Goal: Task Accomplishment & Management: Complete application form

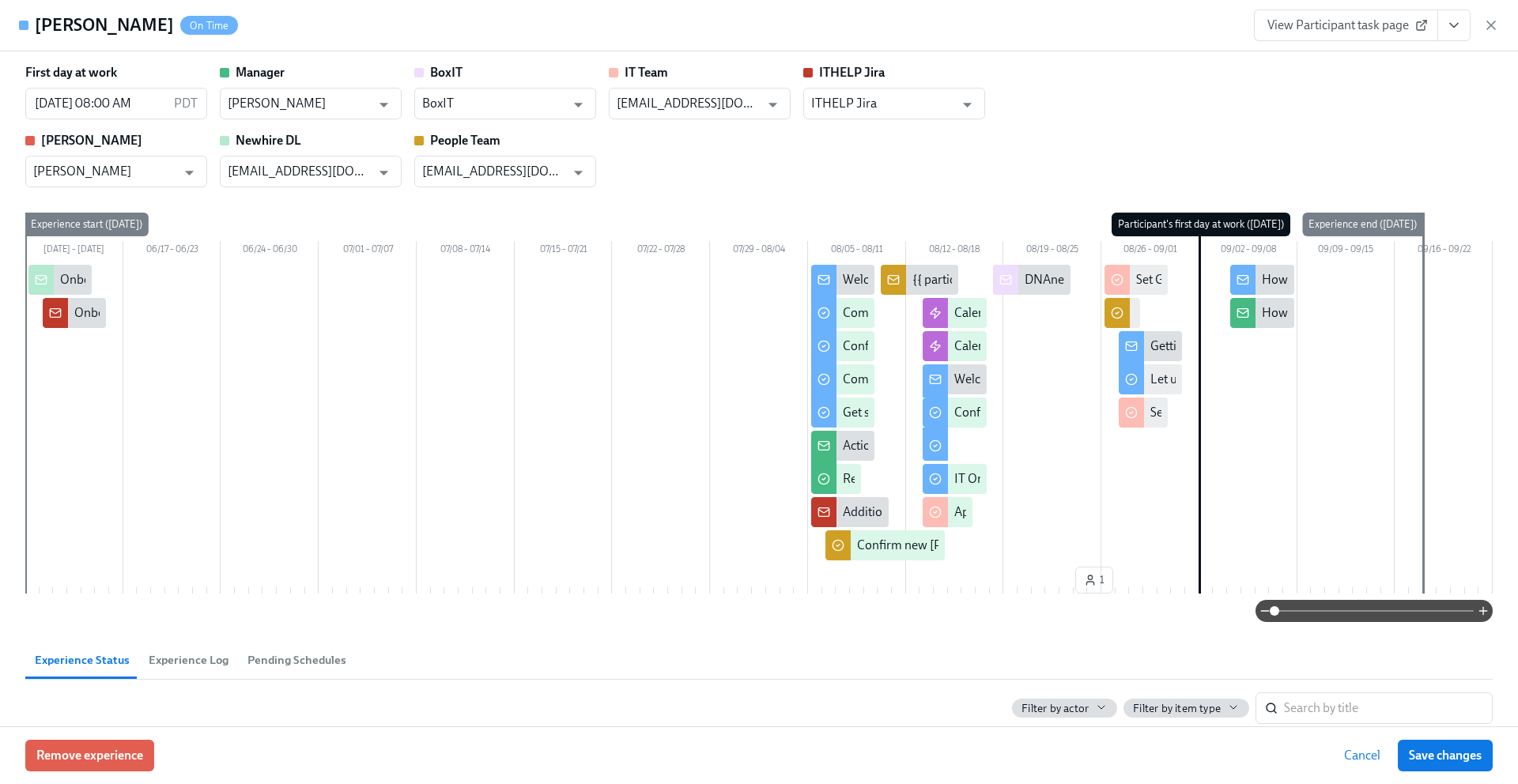
scroll to position [0, 8238]
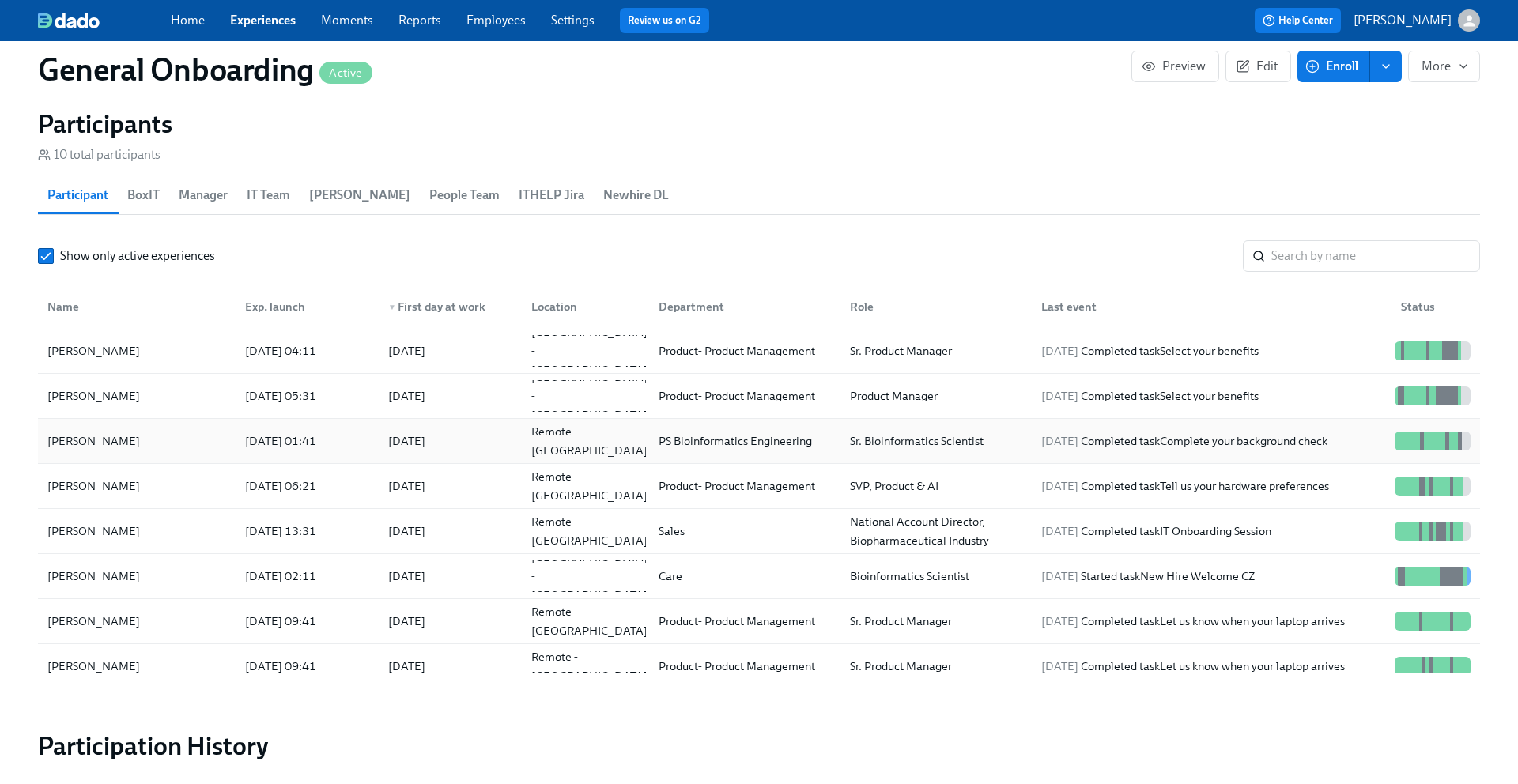
click at [171, 433] on div "[PERSON_NAME]" at bounding box center [136, 440] width 191 height 31
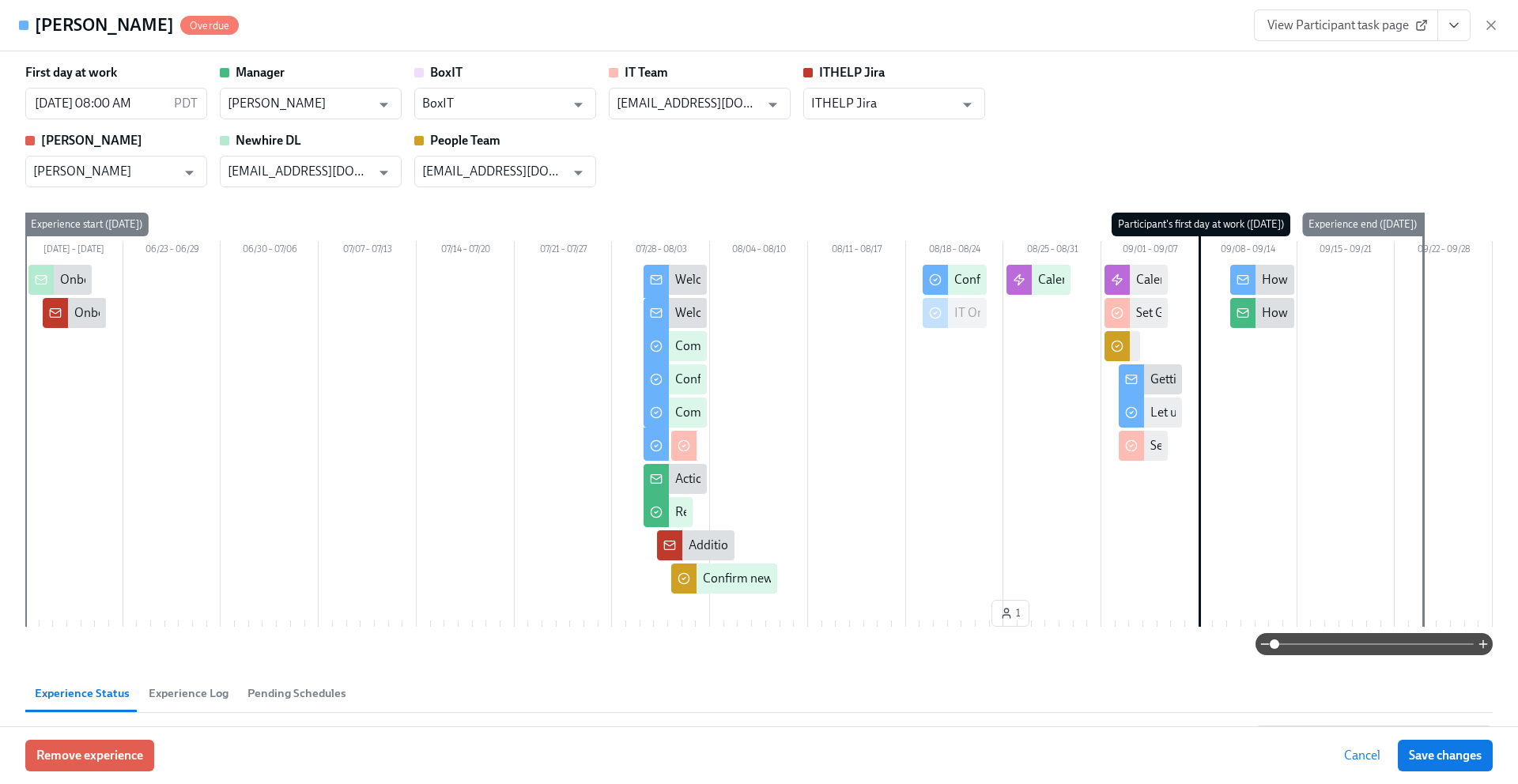
click at [1391, 20] on span "View Participant task page" at bounding box center [1345, 25] width 157 height 16
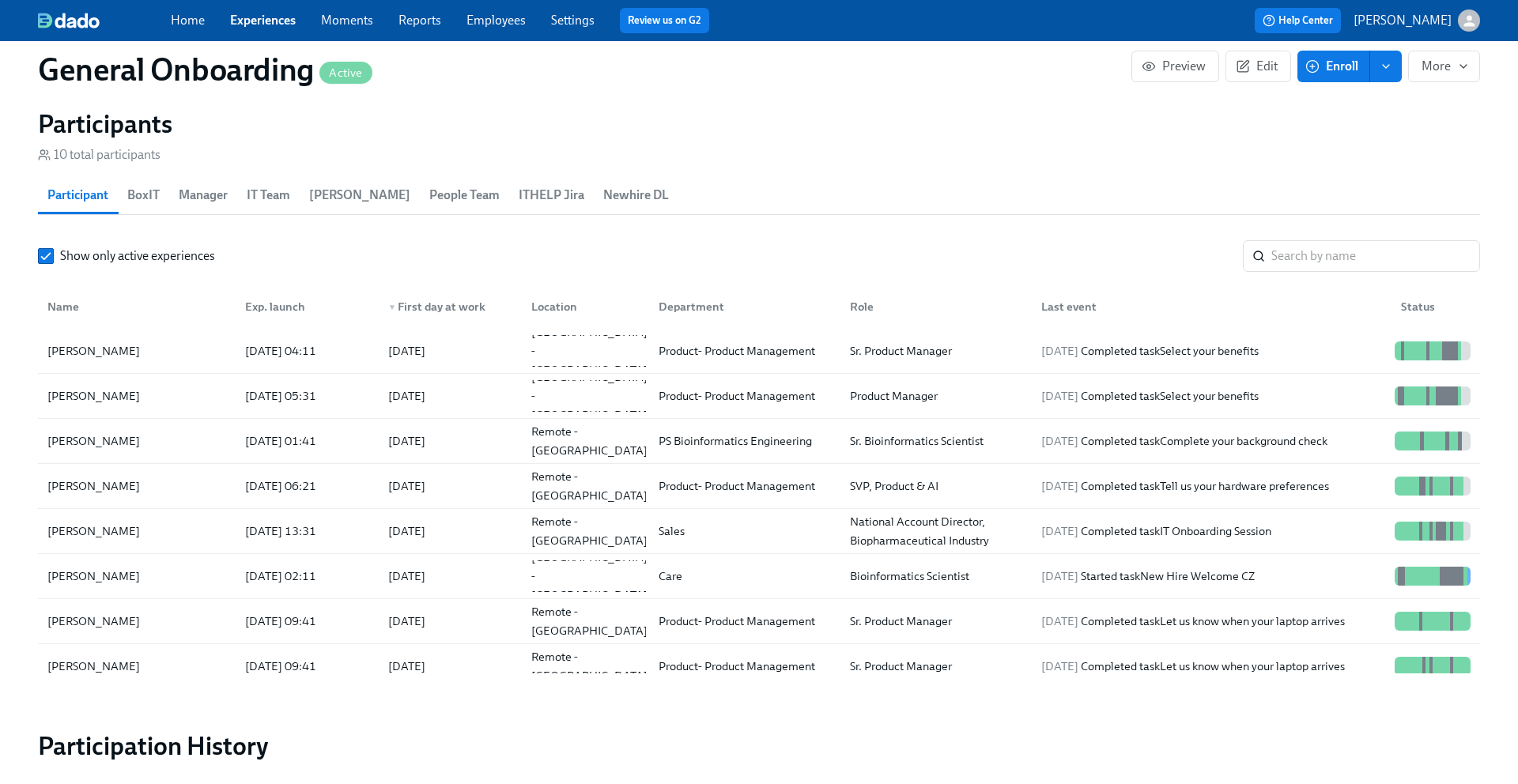
click at [1384, 68] on icon "enroll" at bounding box center [1385, 66] width 13 height 13
click at [1311, 134] on span "Enrollment form" at bounding box center [1345, 138] width 90 height 17
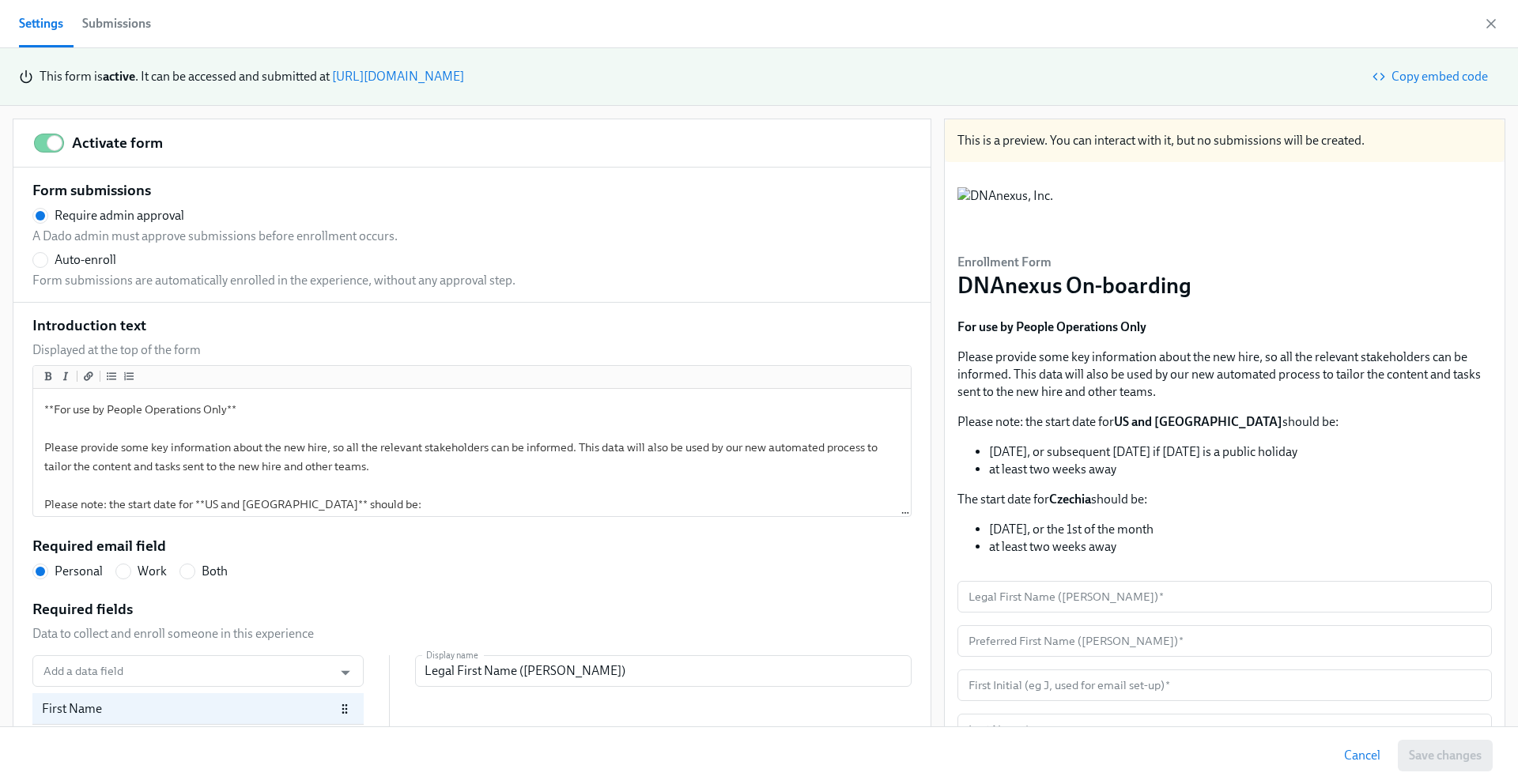
click at [110, 29] on div "Submissions" at bounding box center [117, 24] width 69 height 22
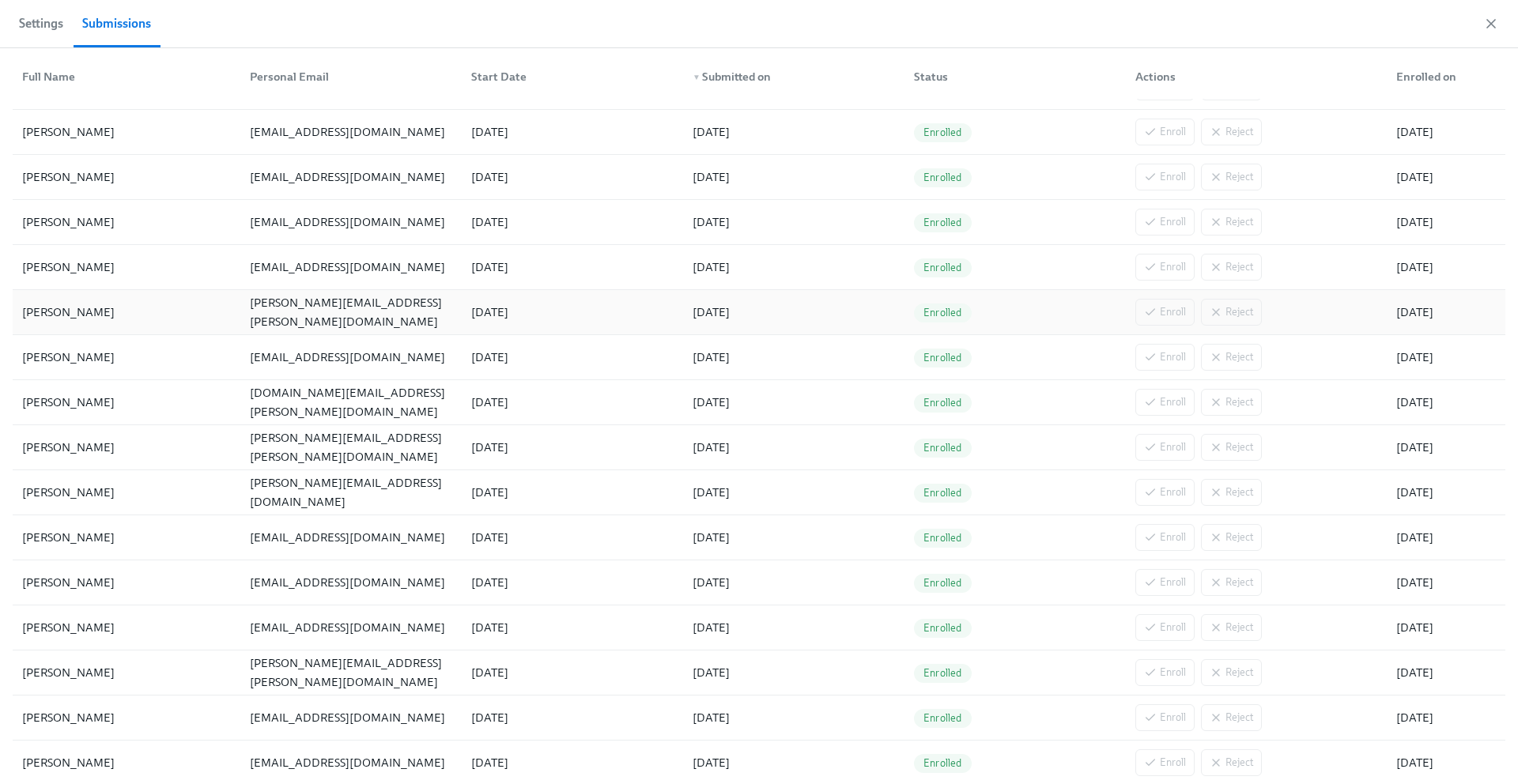
scroll to position [277, 0]
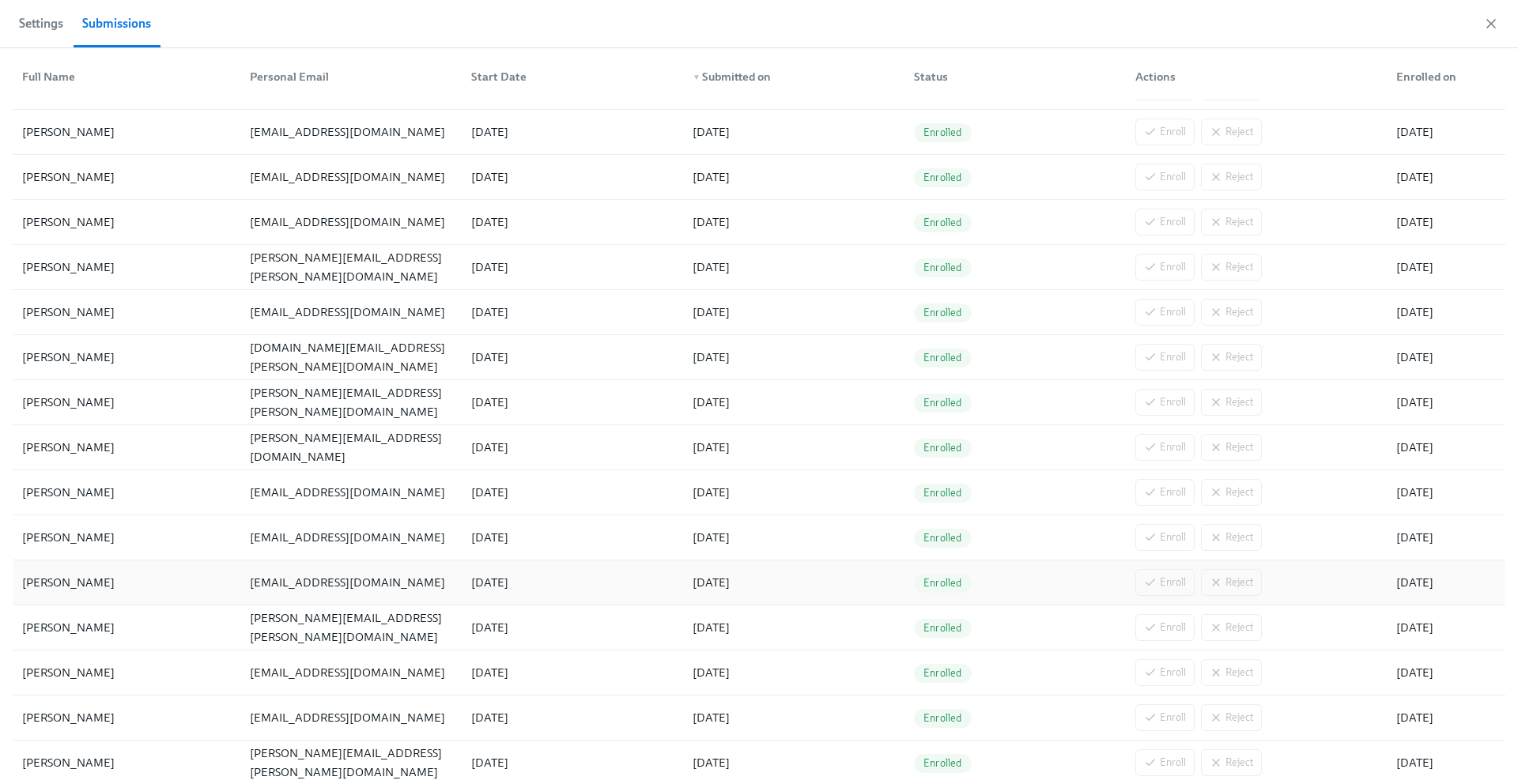
click at [114, 574] on div "[PERSON_NAME]" at bounding box center [127, 582] width 221 height 31
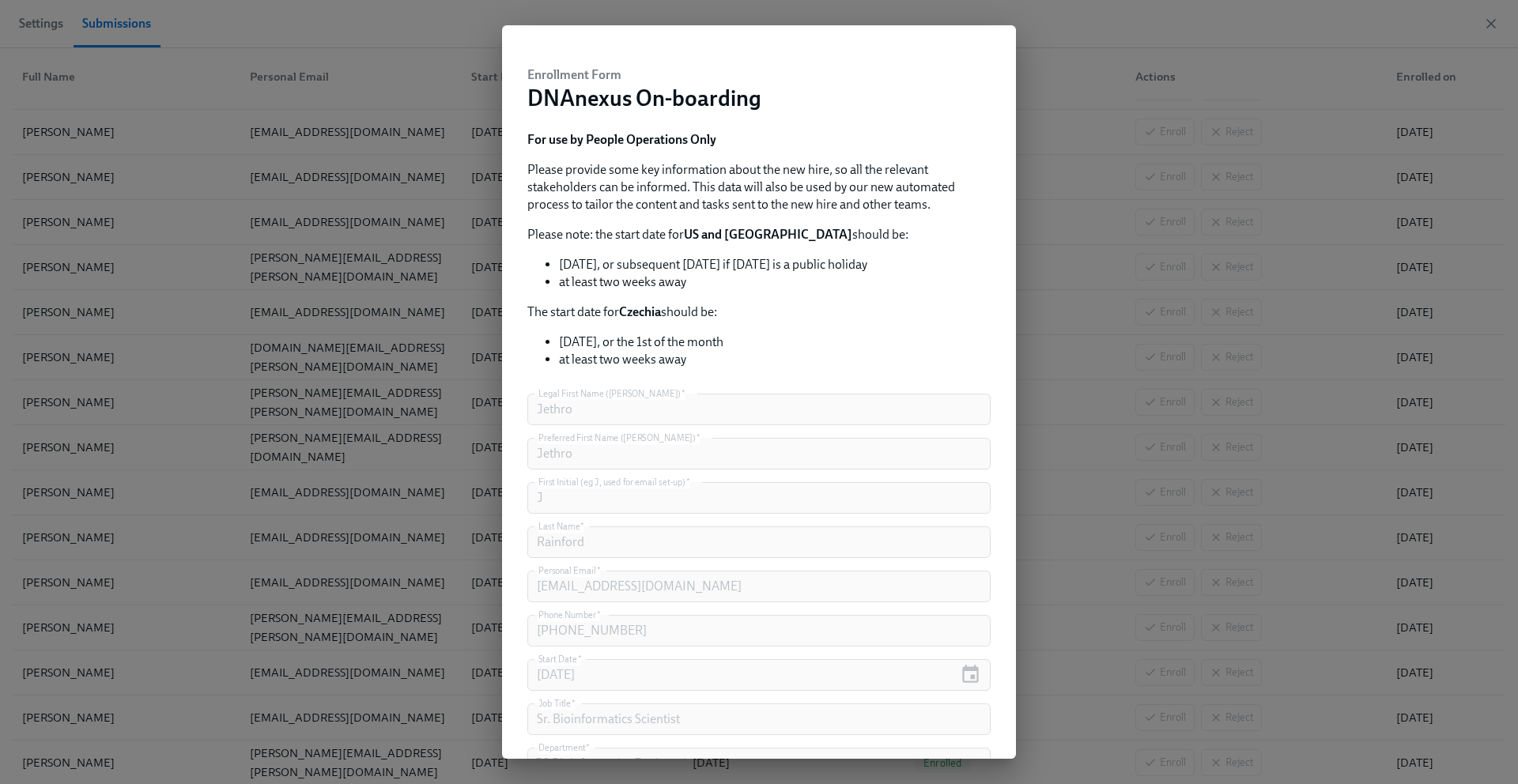
scroll to position [0, 0]
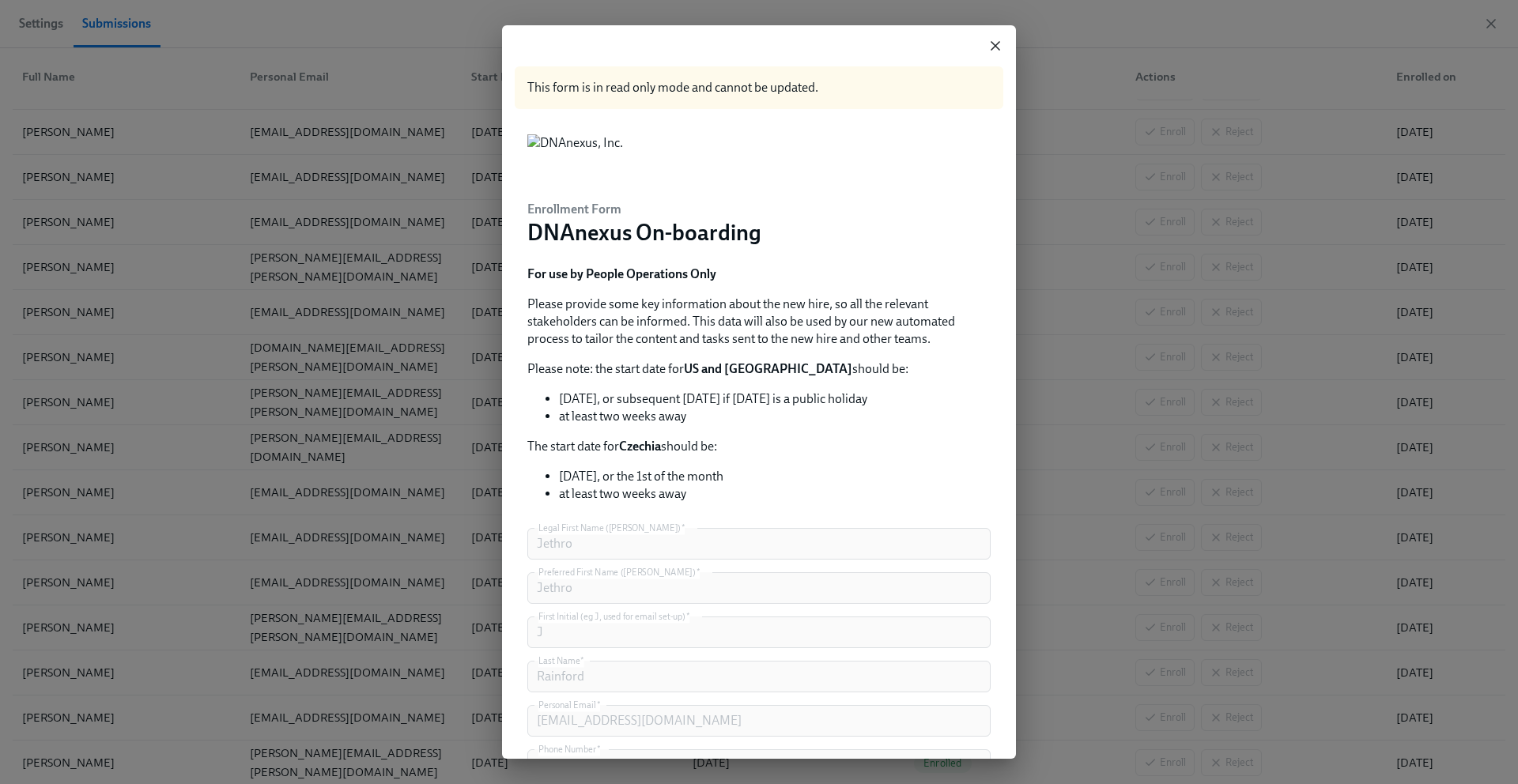
click at [997, 43] on icon "button" at bounding box center [995, 46] width 16 height 16
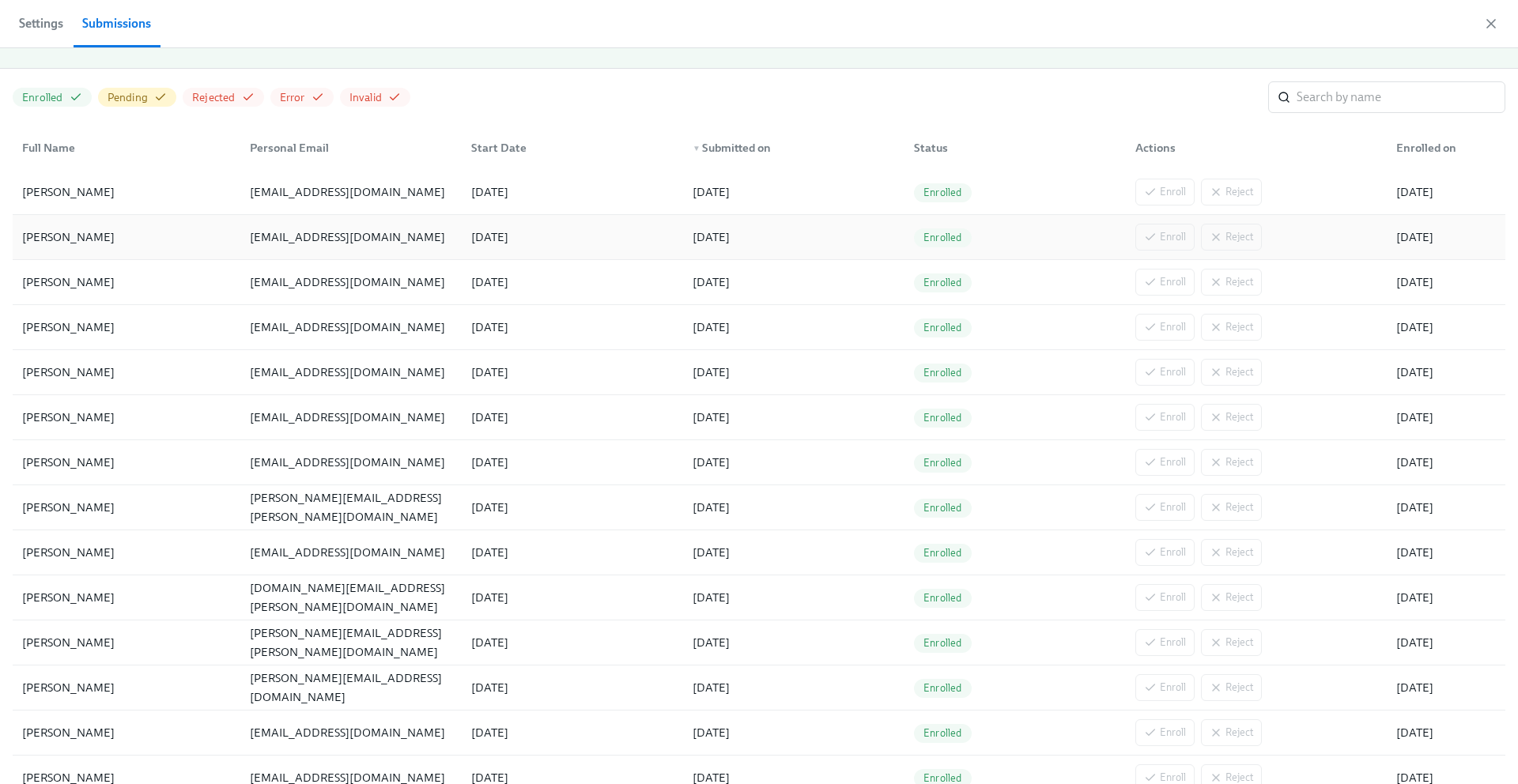
scroll to position [42, 0]
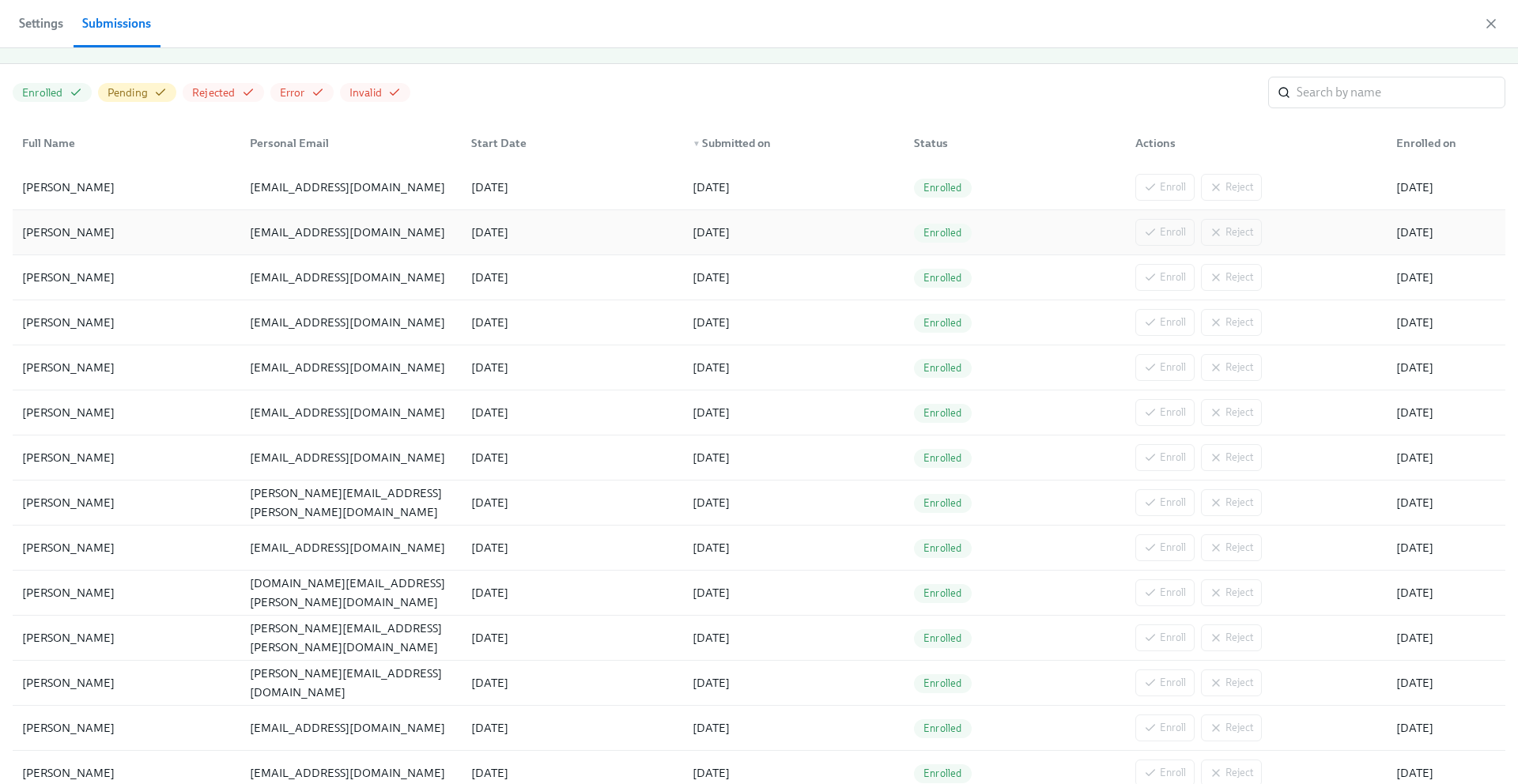
click at [126, 223] on div "Jon Murray" at bounding box center [127, 232] width 221 height 31
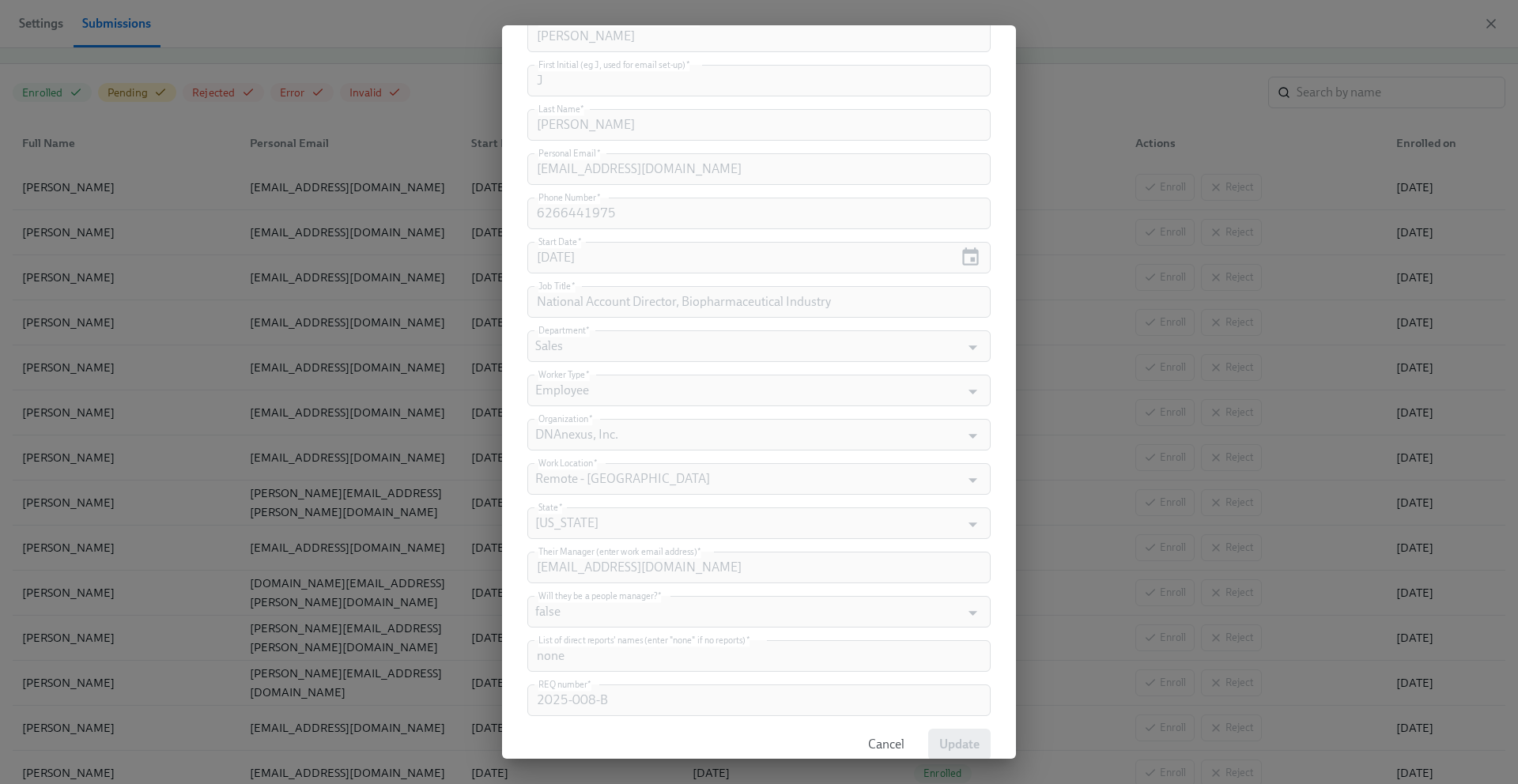
scroll to position [579, 0]
click at [880, 721] on span "Cancel" at bounding box center [886, 718] width 37 height 16
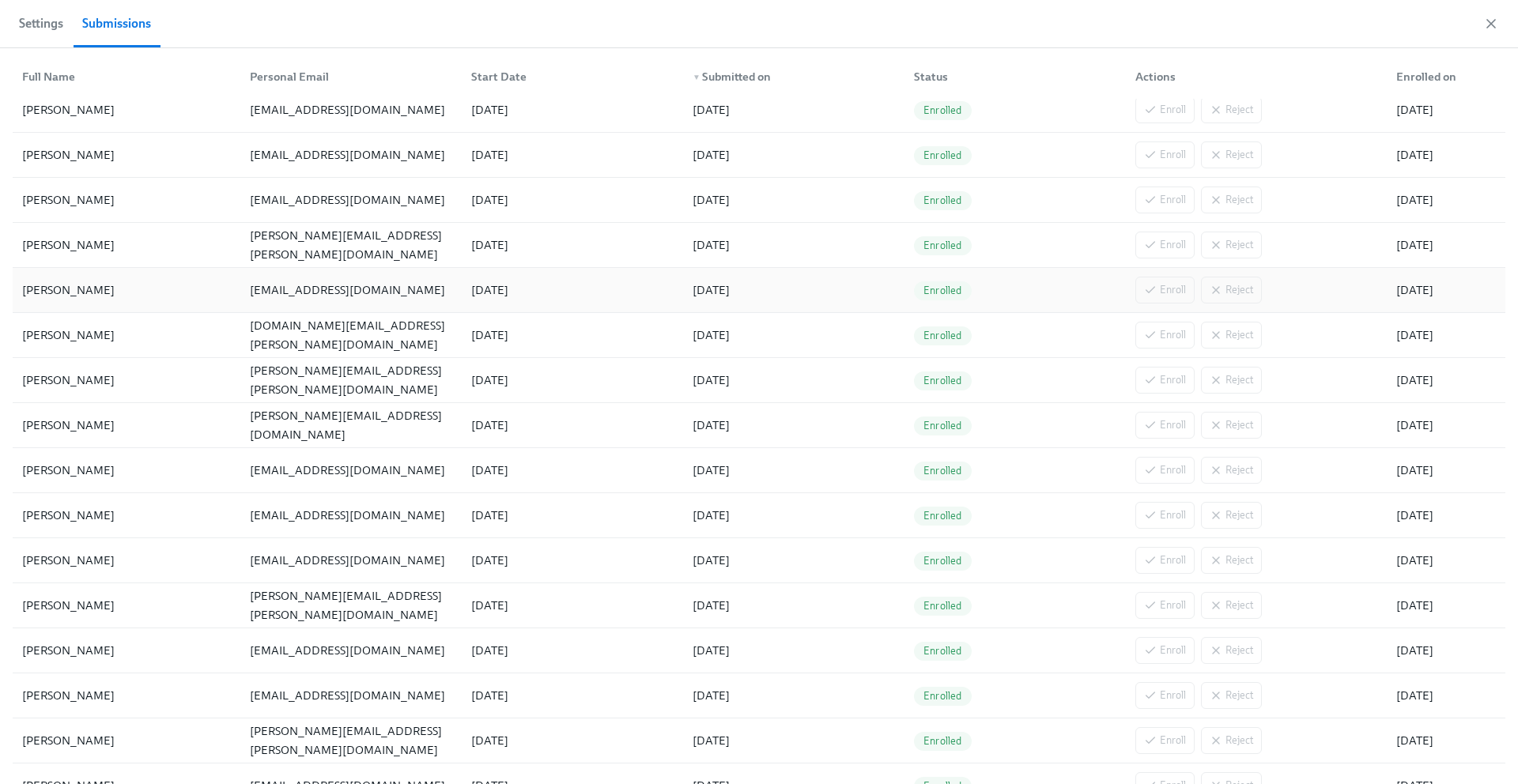
scroll to position [350, 0]
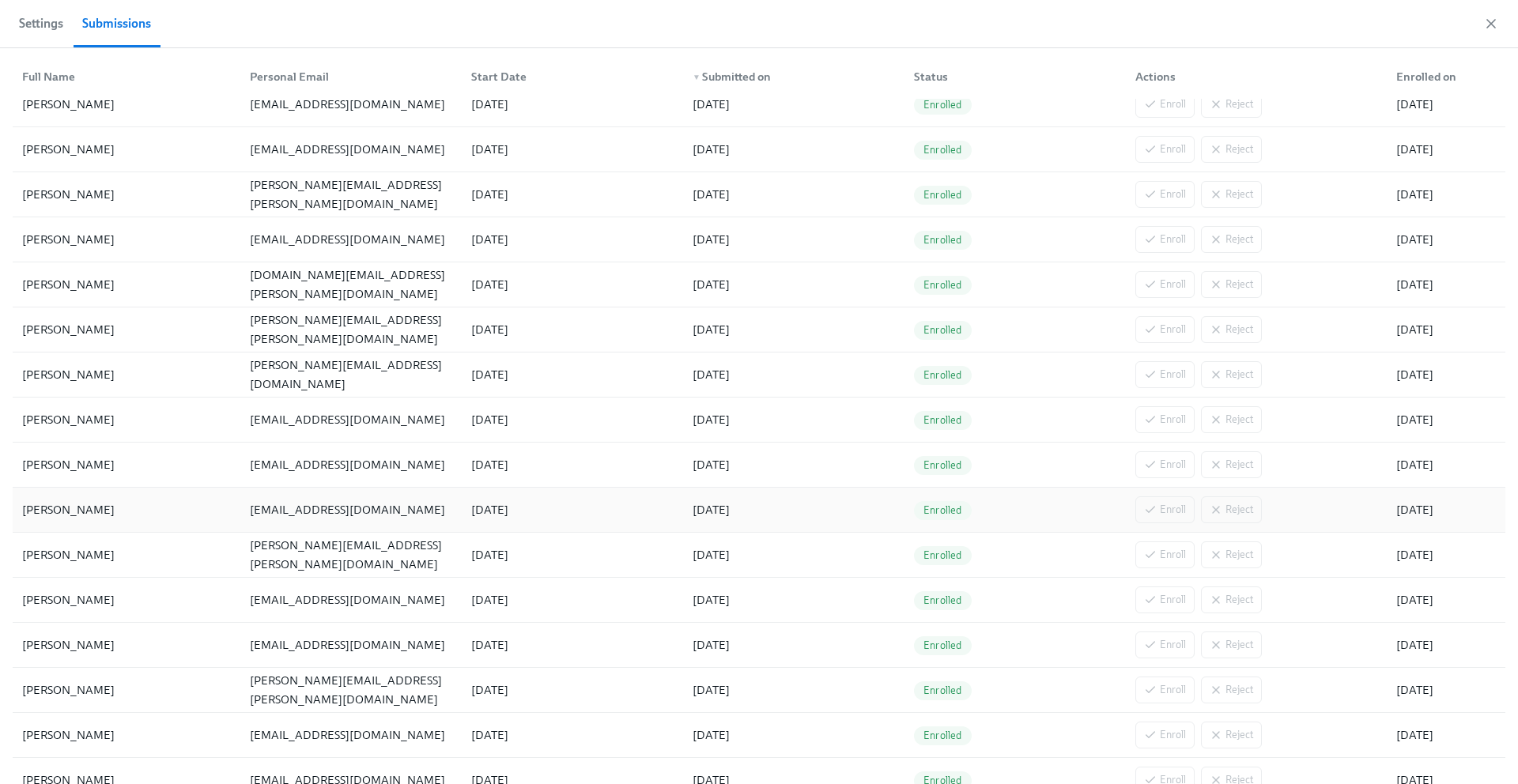
click at [107, 503] on div "[PERSON_NAME]" at bounding box center [69, 509] width 105 height 19
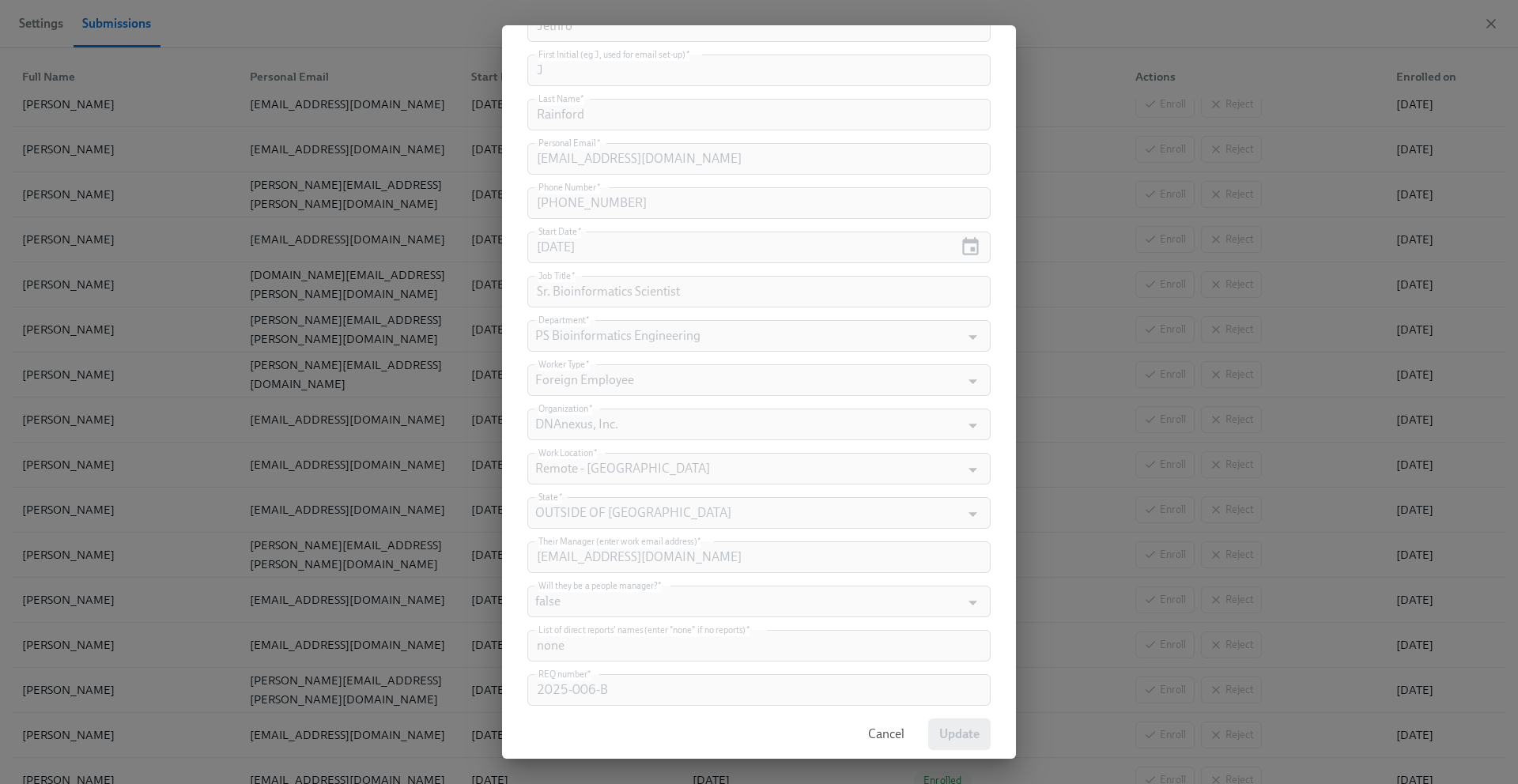
scroll to position [579, 0]
click at [887, 725] on span "Cancel" at bounding box center [886, 718] width 37 height 16
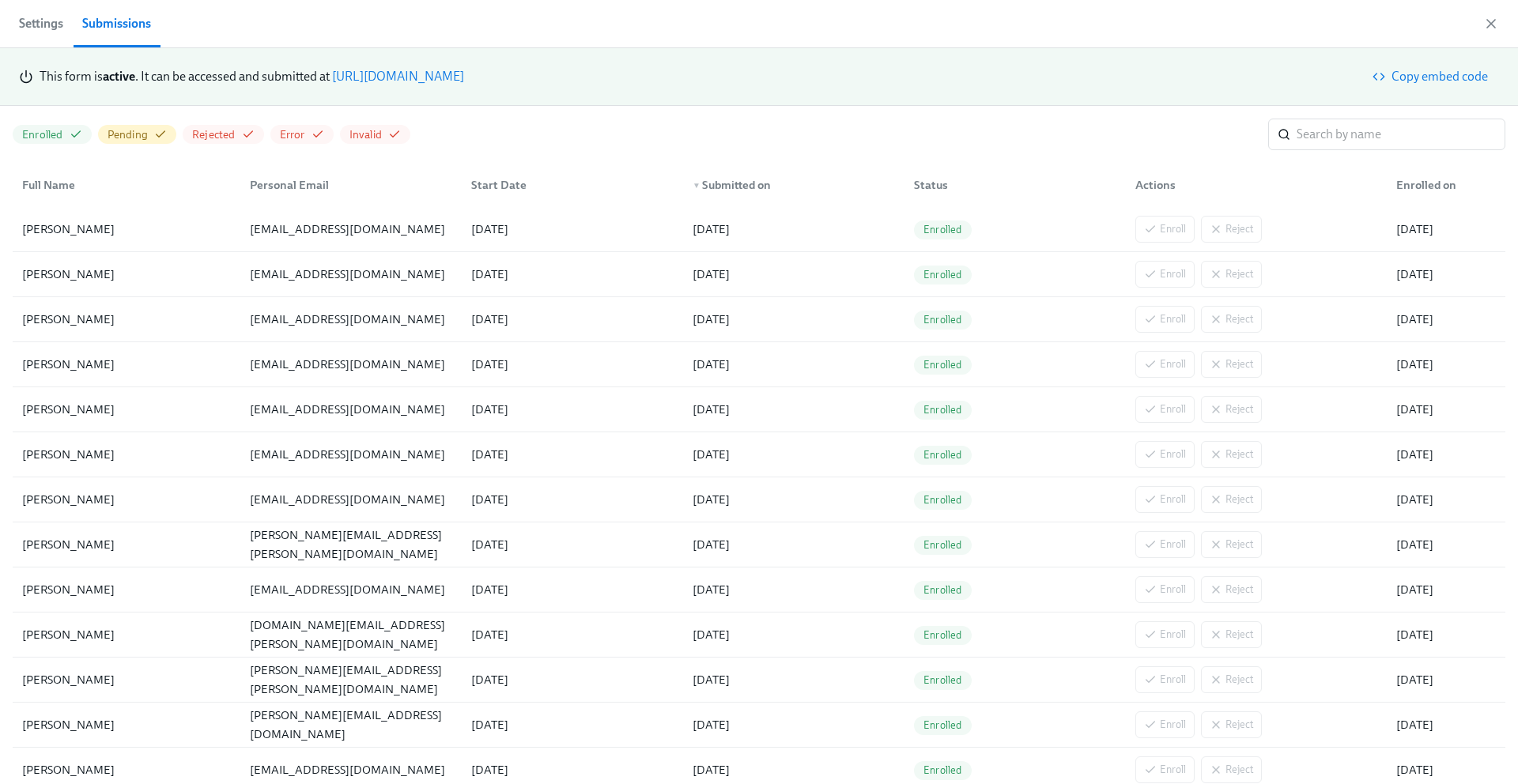
scroll to position [1453, 0]
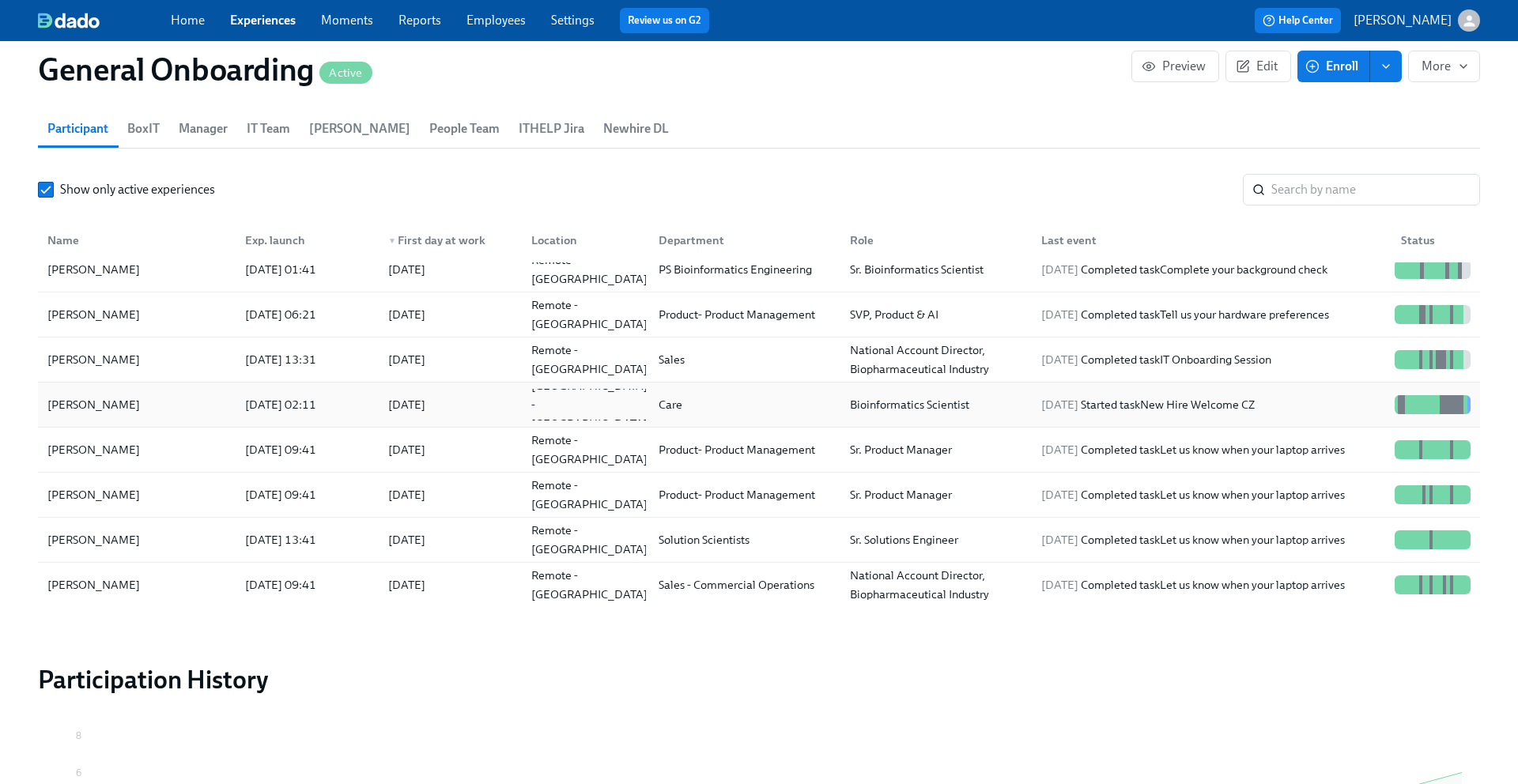
scroll to position [1524, 0]
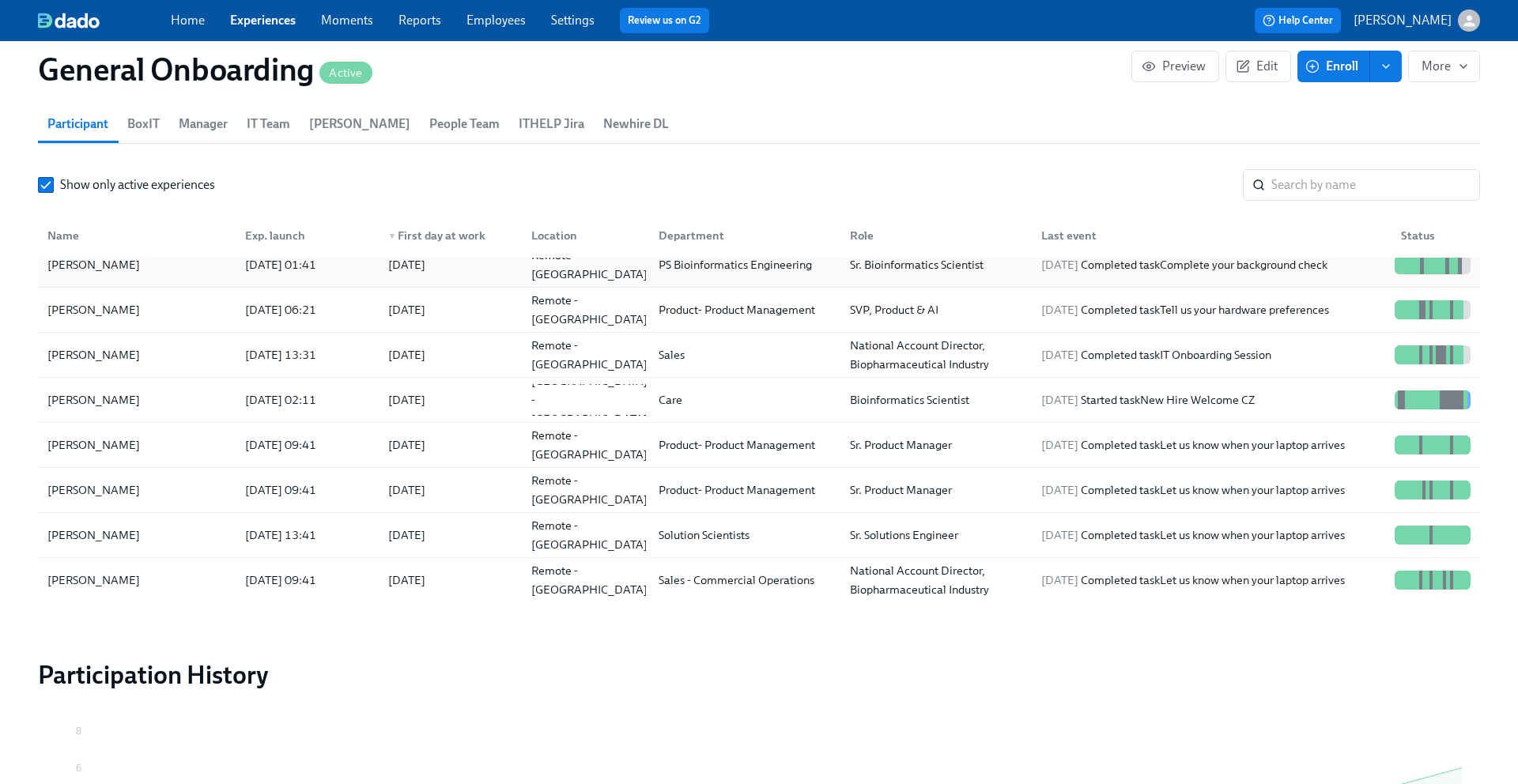
click at [168, 260] on div "[PERSON_NAME]" at bounding box center [136, 264] width 191 height 31
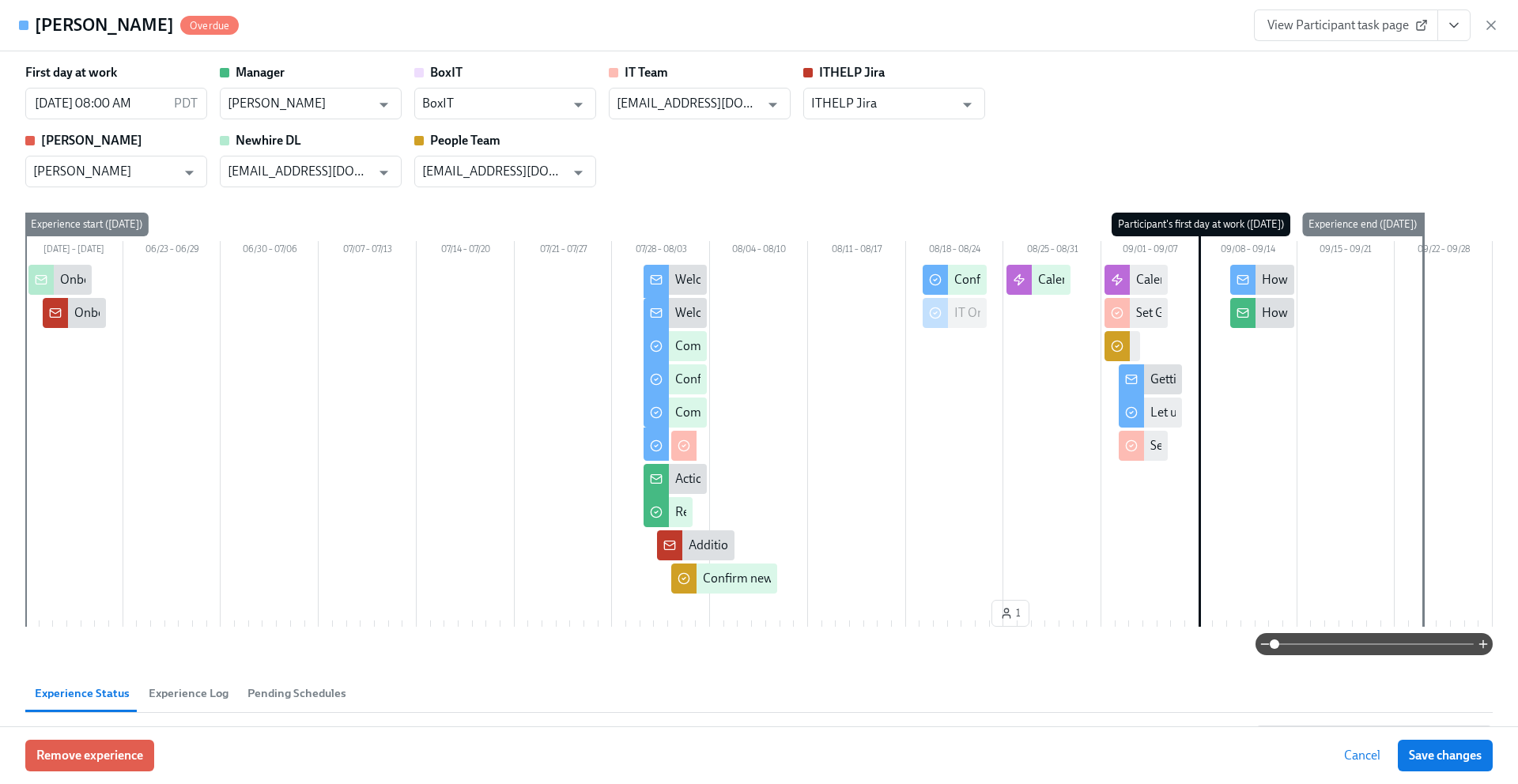
click at [56, 272] on div "Onboarding Summary: {{ participant.fullName }} {{ participant.startDate | MMM D…" at bounding box center [60, 279] width 63 height 30
click at [72, 315] on div "Onboarding {{ participant.fullName }} {{ participant.startDate | MMM DD YYYY }}" at bounding box center [74, 312] width 63 height 30
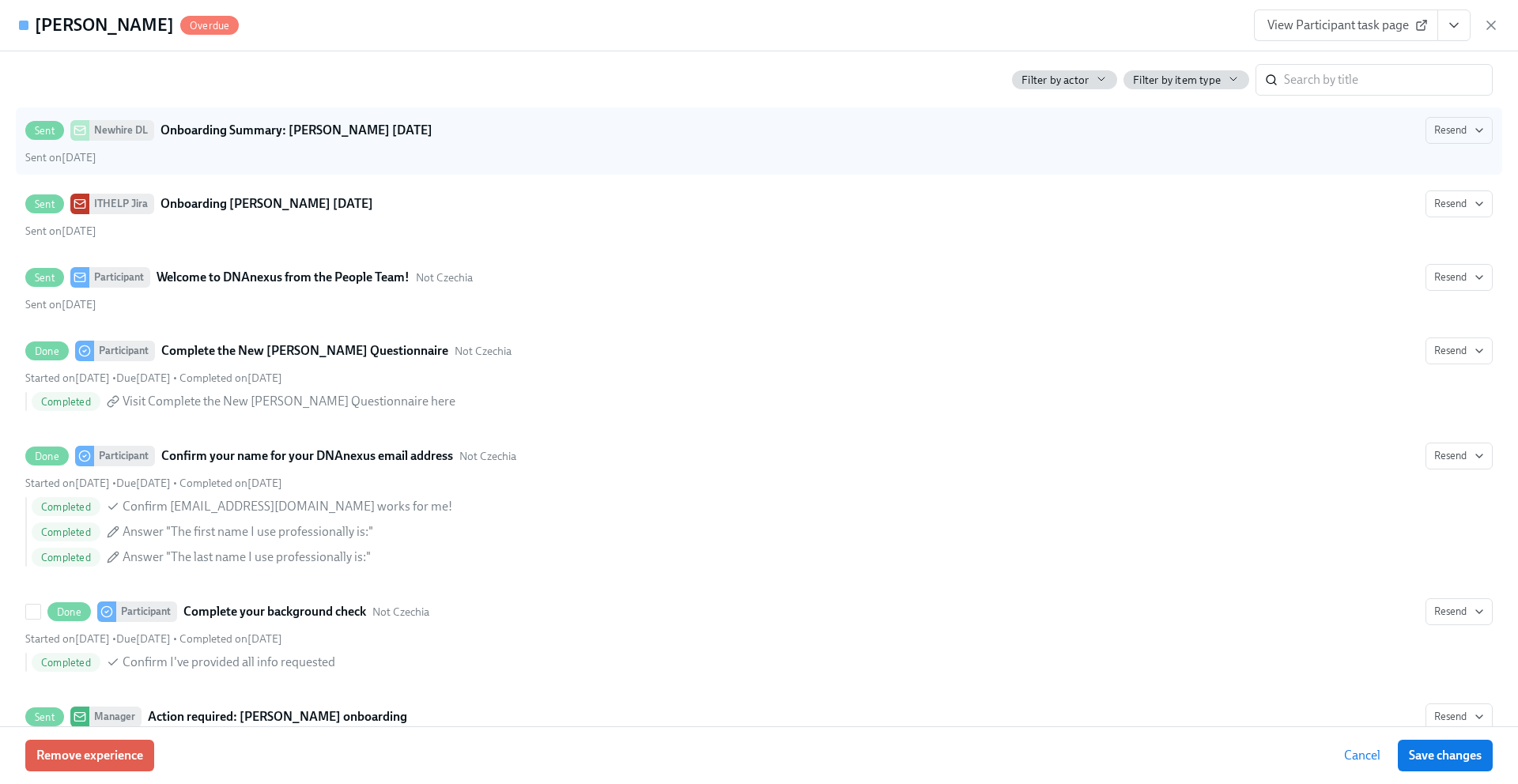
scroll to position [681, 0]
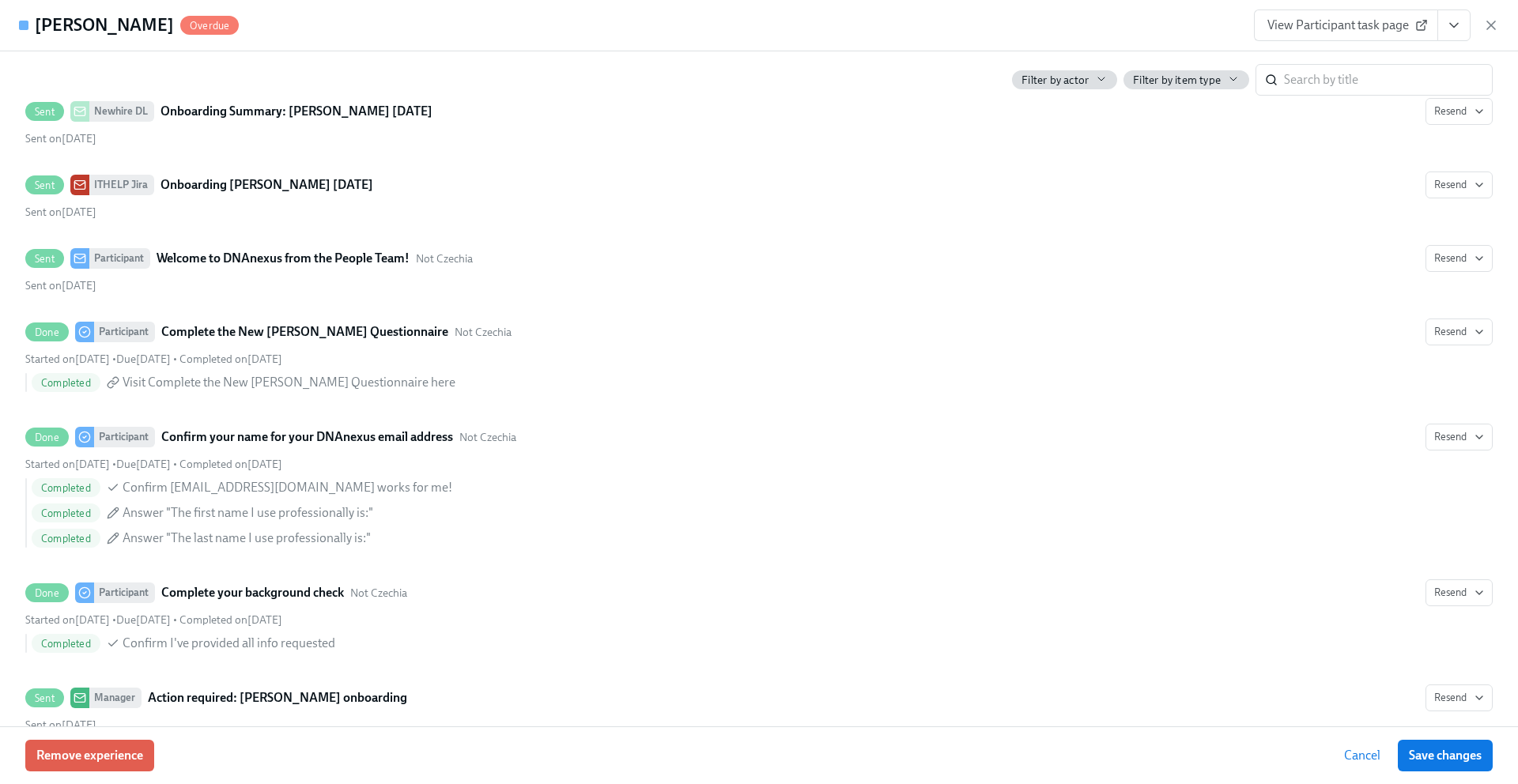
click at [1328, 31] on span "View Participant task page" at bounding box center [1345, 25] width 157 height 16
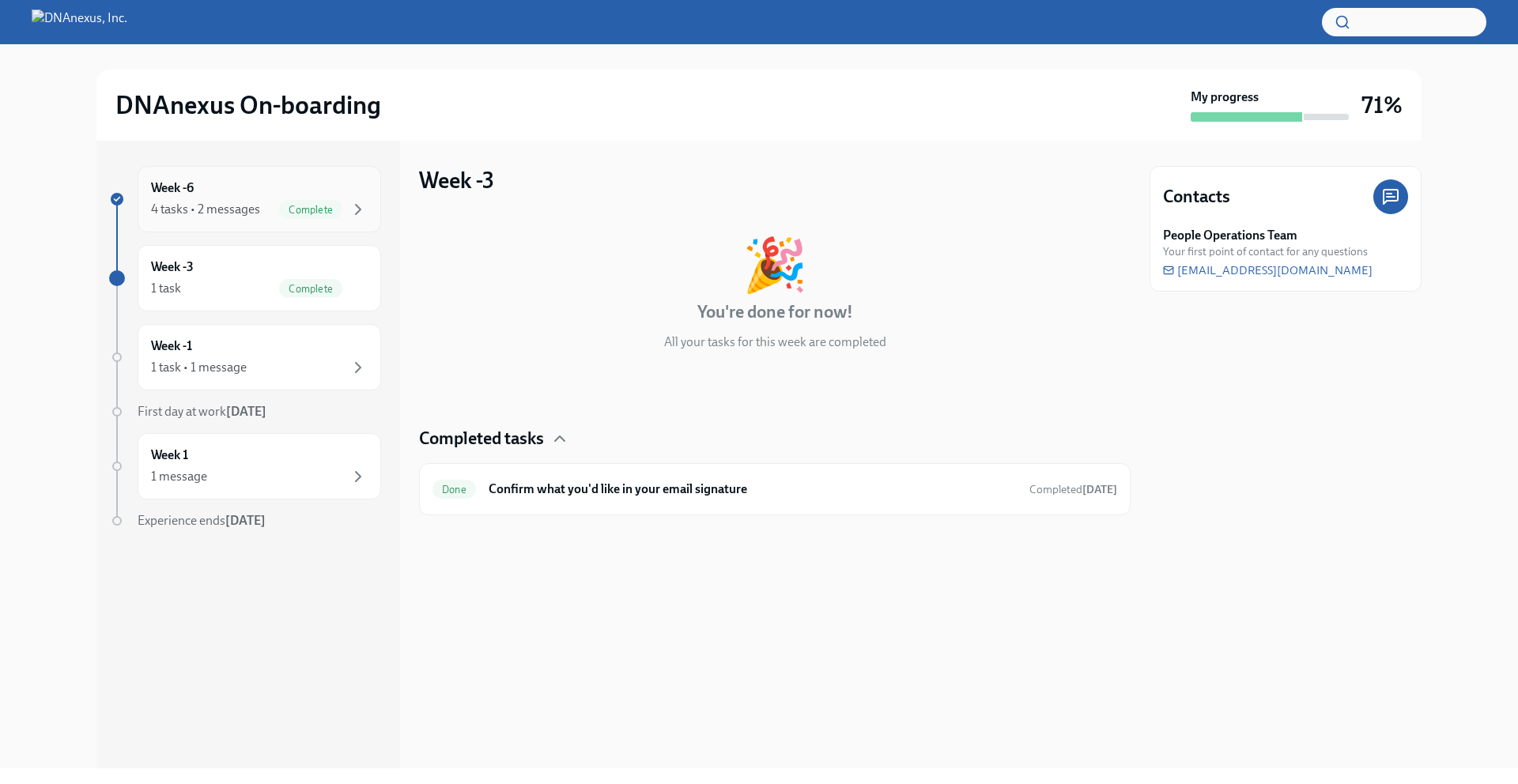
click at [205, 206] on div "4 tasks • 2 messages" at bounding box center [206, 209] width 109 height 17
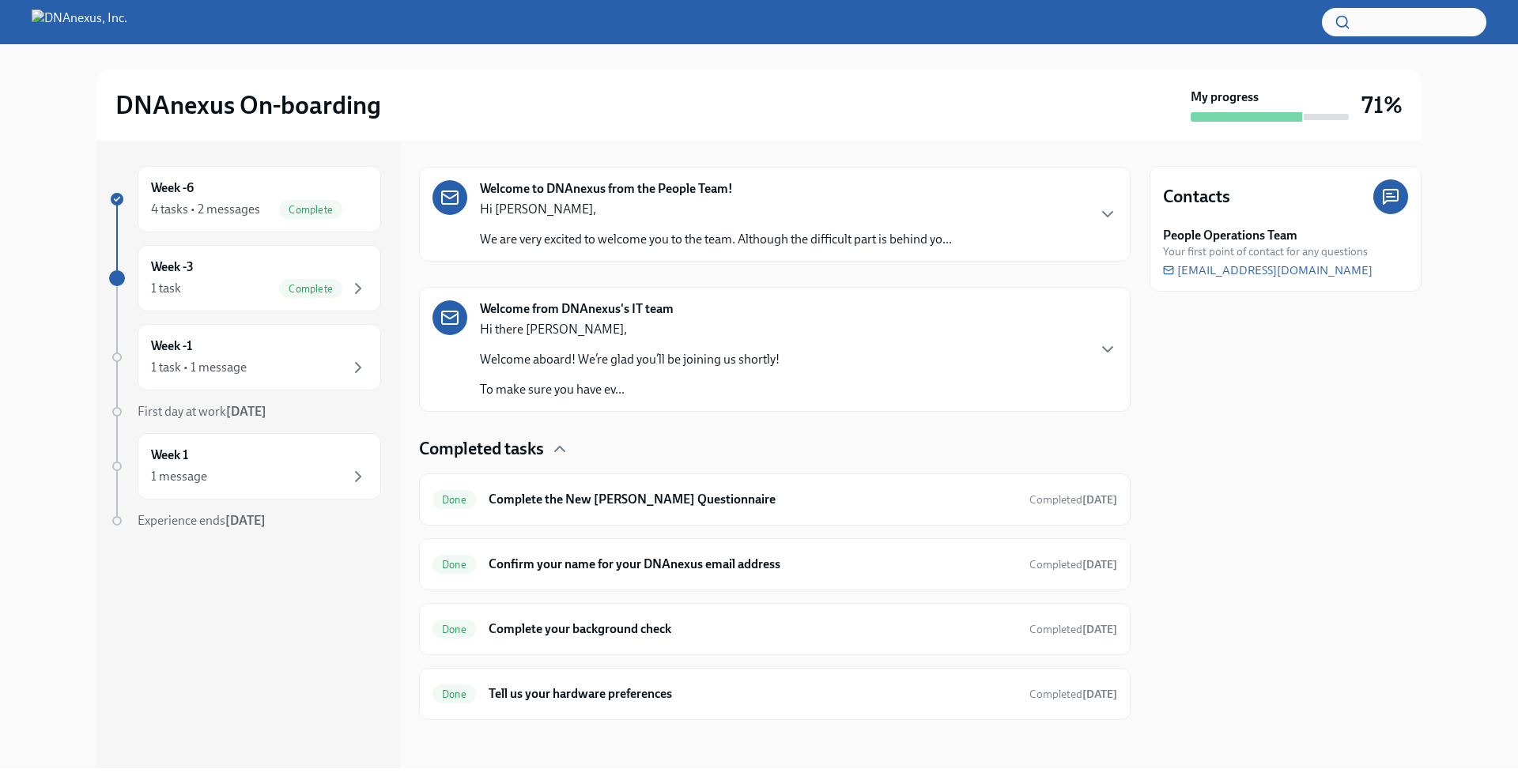
scroll to position [237, 0]
click at [613, 502] on h6 "Complete the New Joiner Questionnaire" at bounding box center [753, 497] width 528 height 17
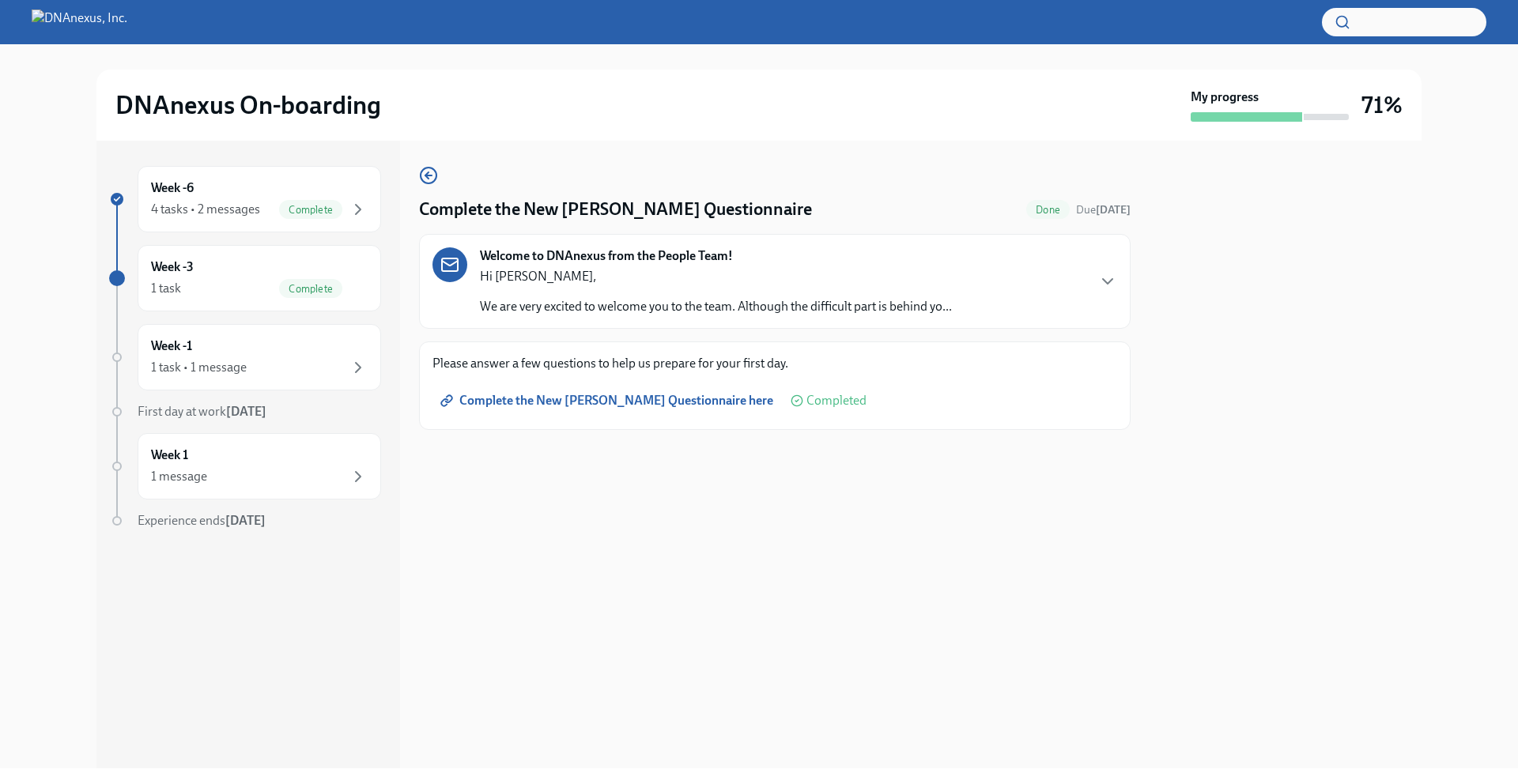
click at [635, 392] on link "Complete the New Joiner Questionnaire here" at bounding box center [609, 401] width 352 height 31
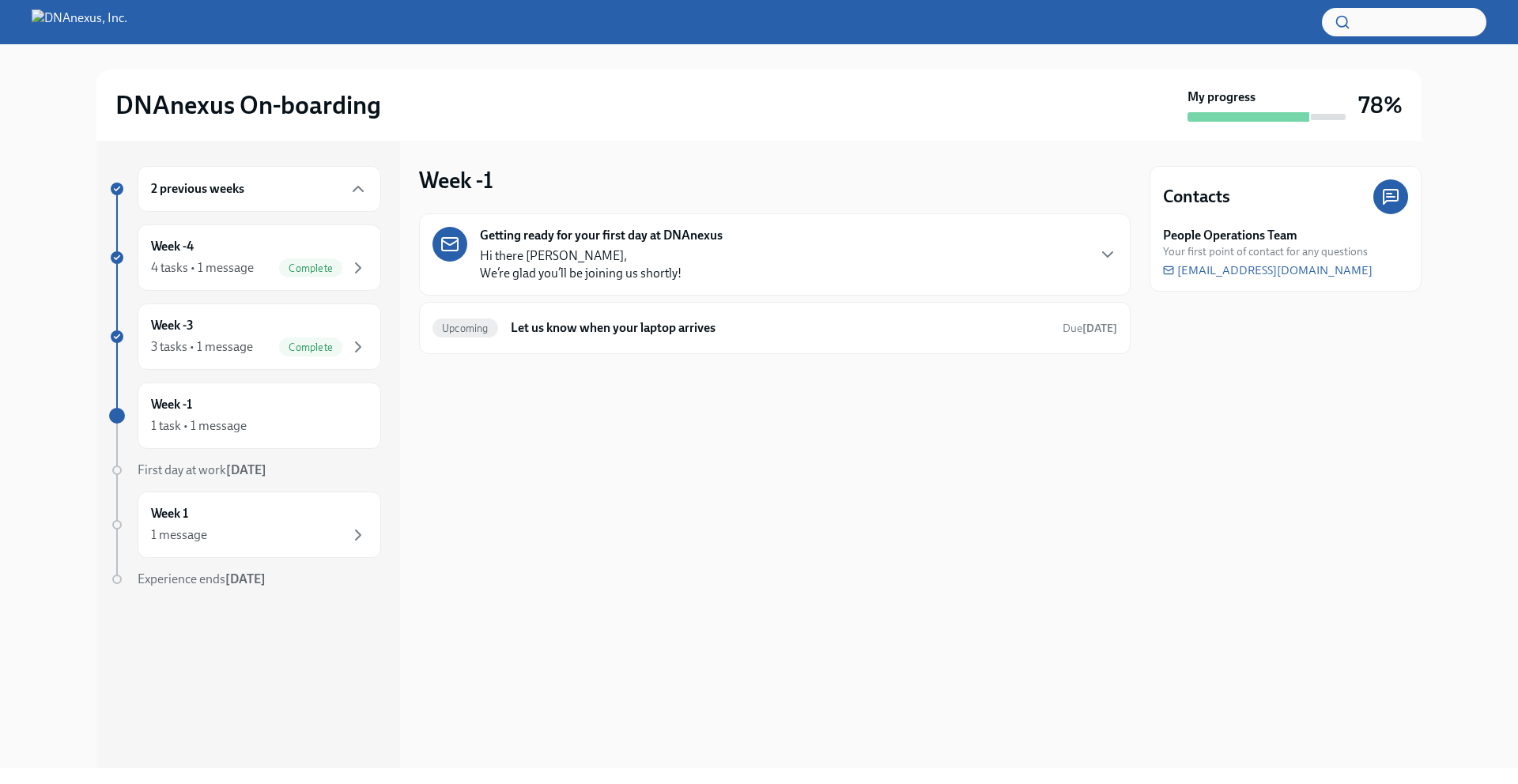
click at [66, 24] on img at bounding box center [79, 22] width 95 height 26
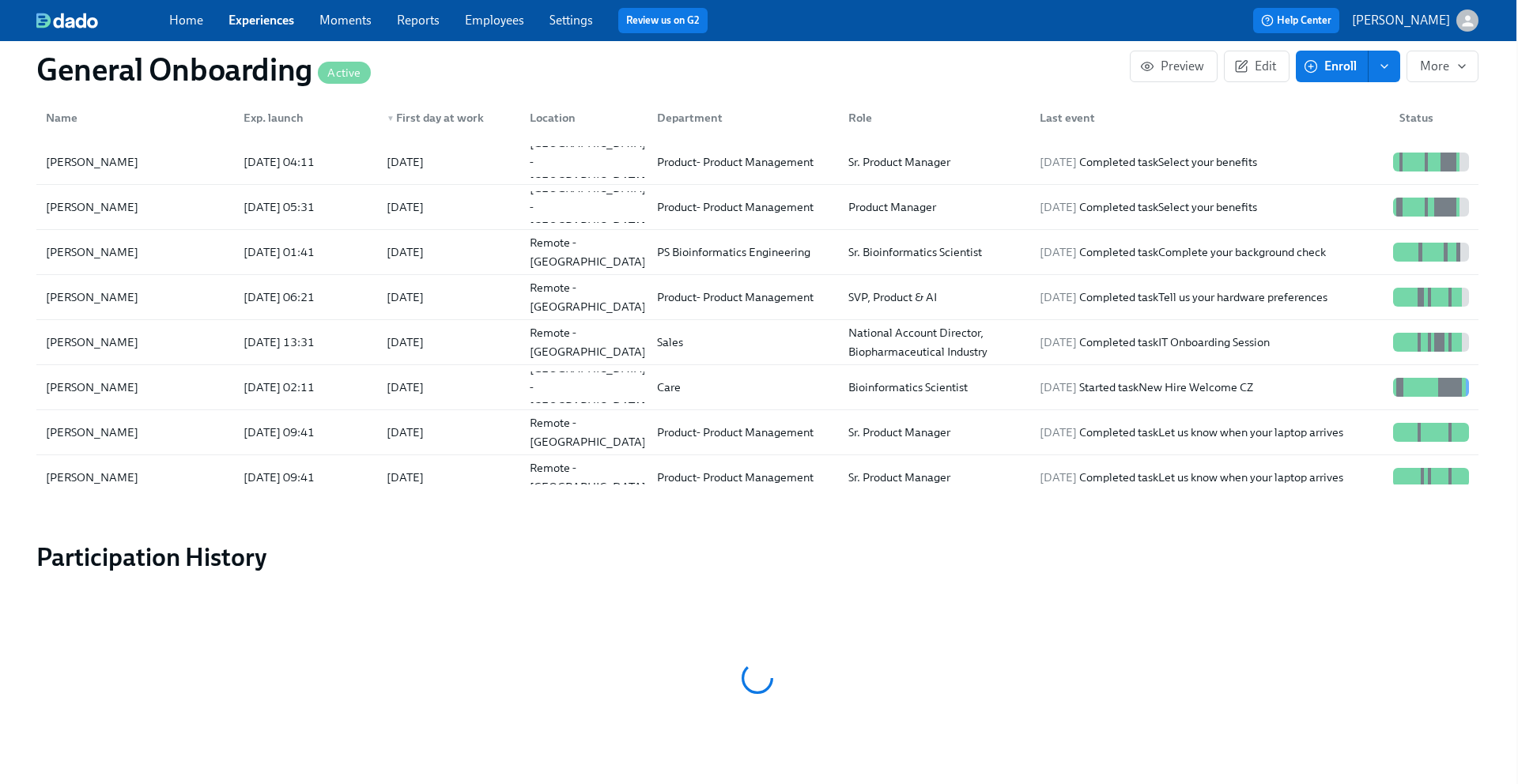
scroll to position [0, 8238]
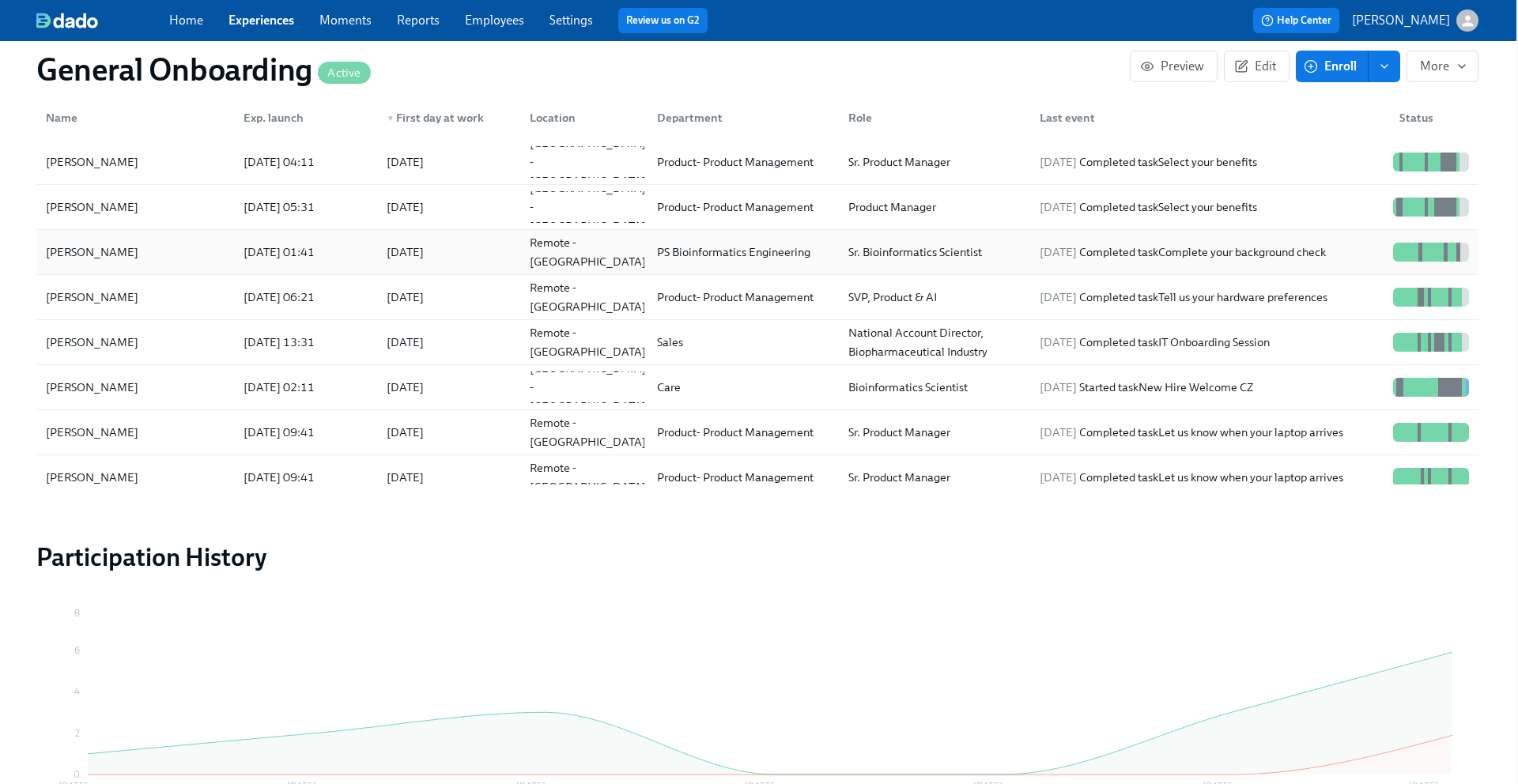
click at [111, 253] on div "[PERSON_NAME]" at bounding box center [92, 252] width 105 height 19
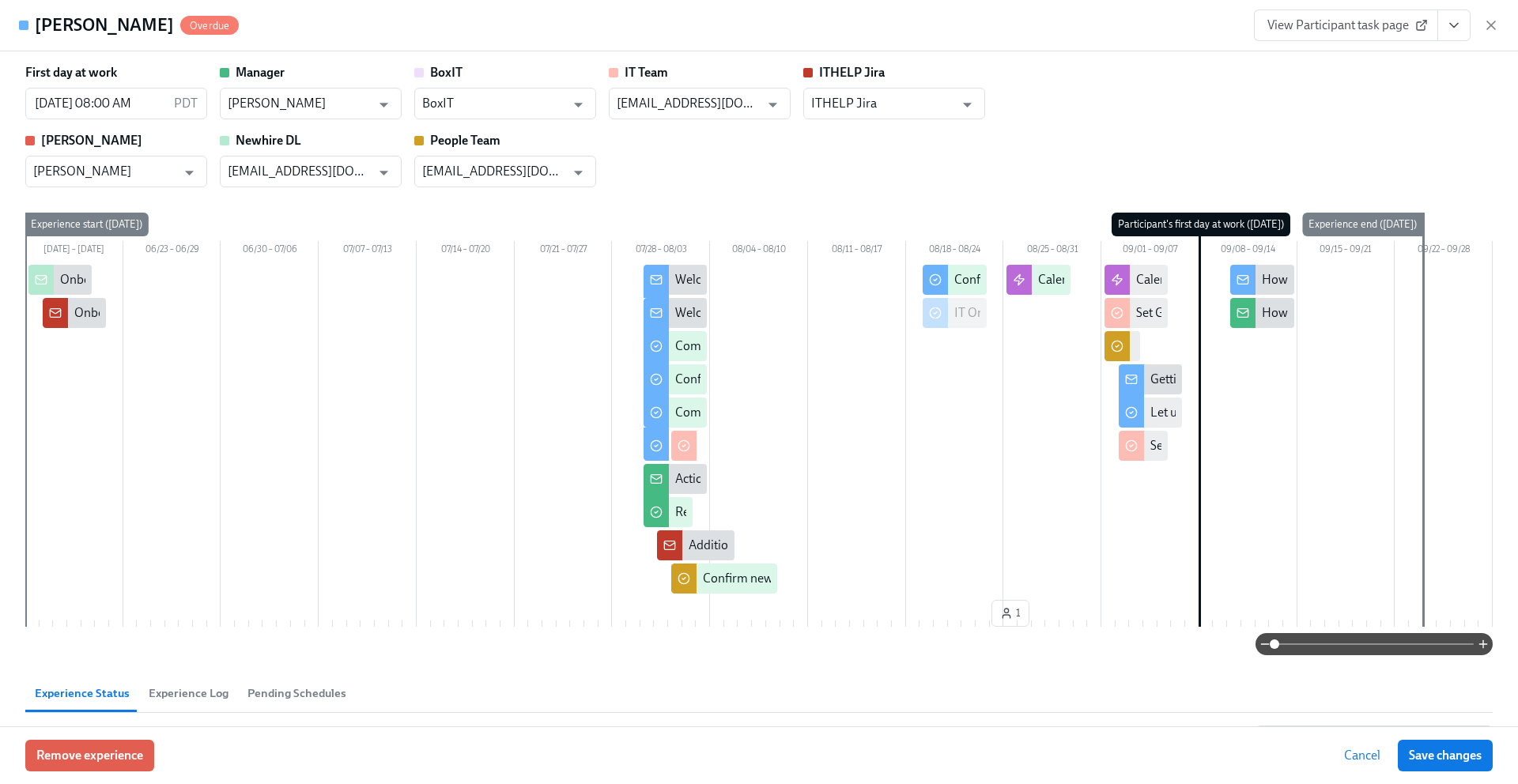
click at [1453, 31] on icon "View task page" at bounding box center [1453, 25] width 16 height 16
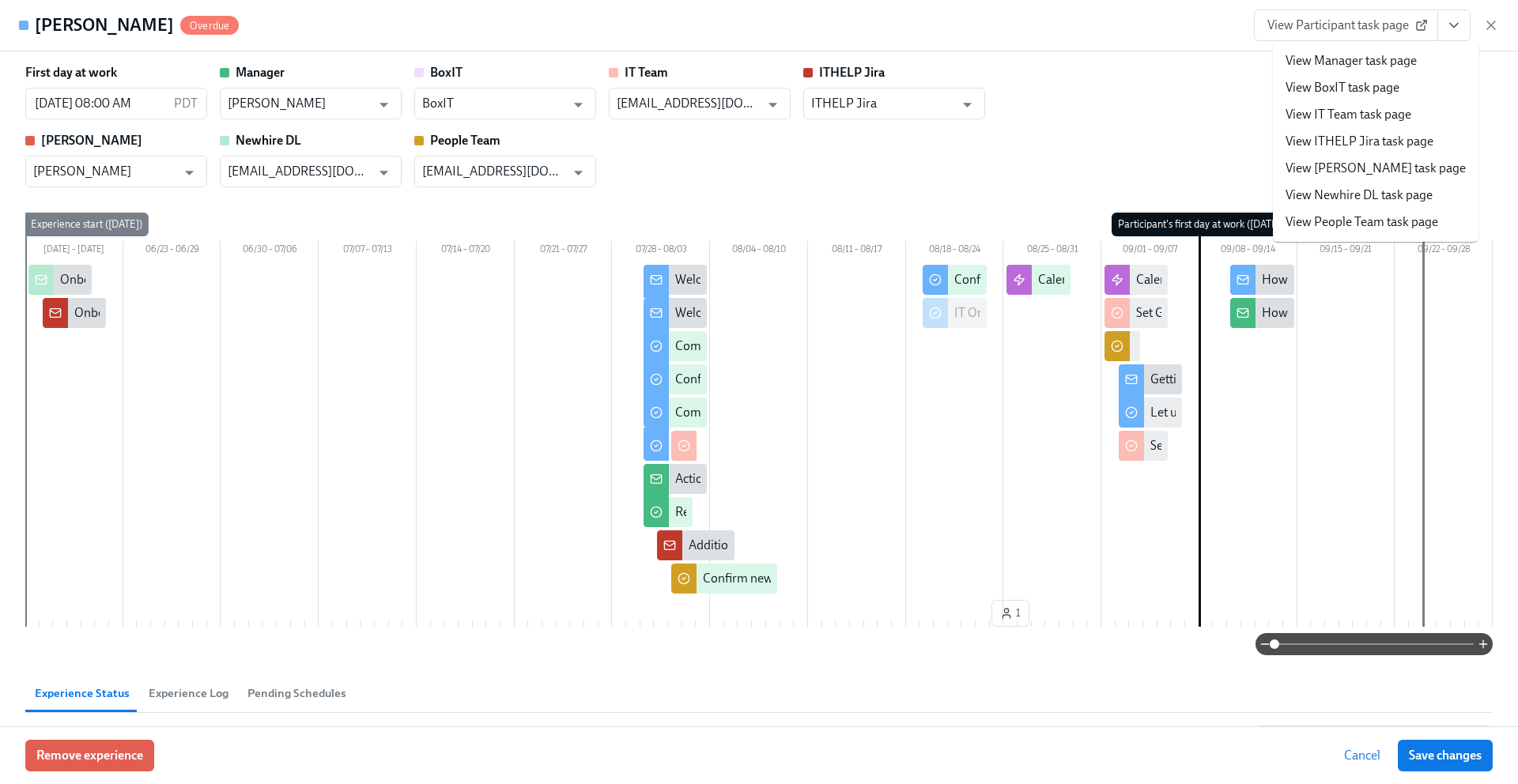
click at [1333, 230] on link "View People Team task page" at bounding box center [1362, 222] width 152 height 17
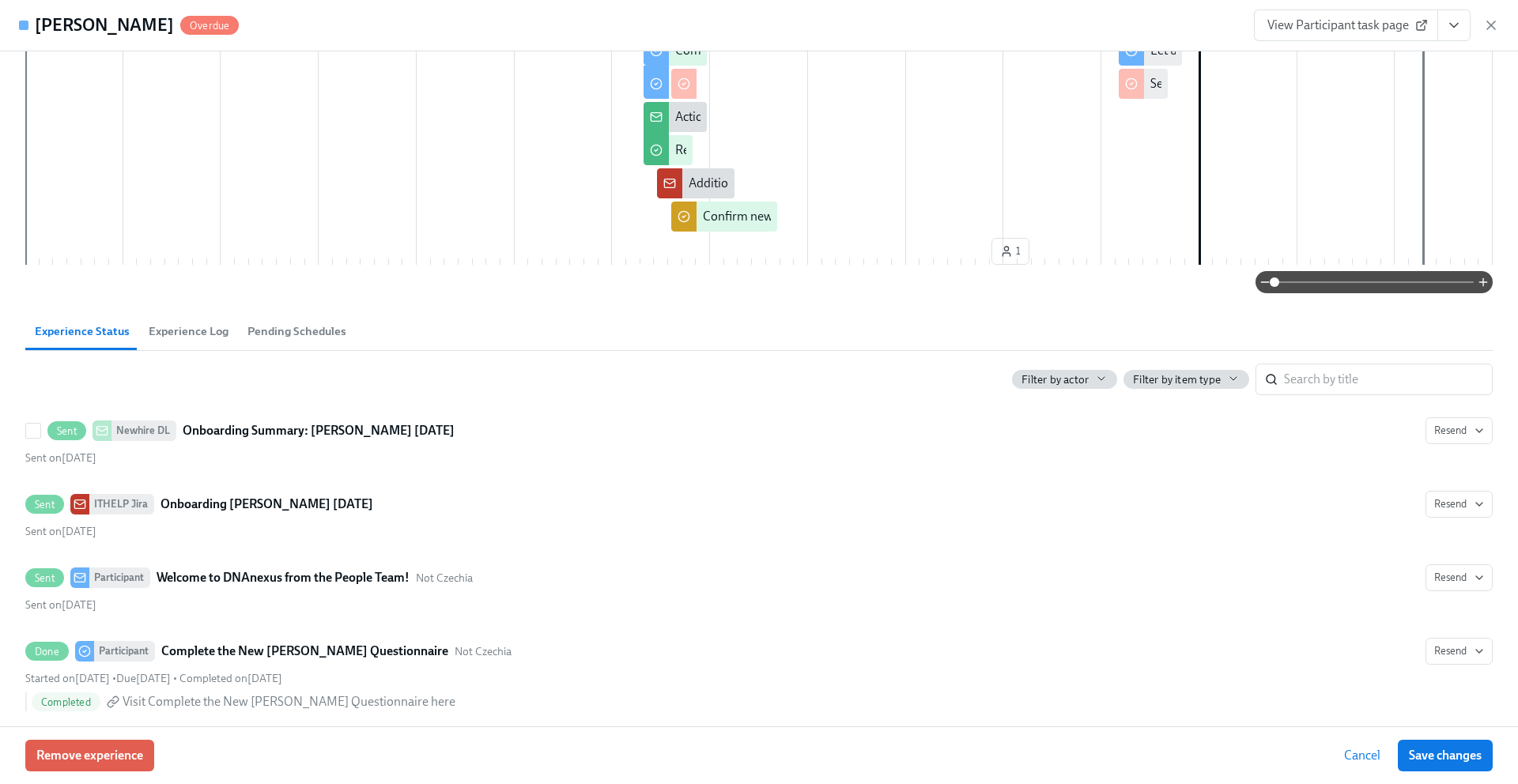
scroll to position [368, 0]
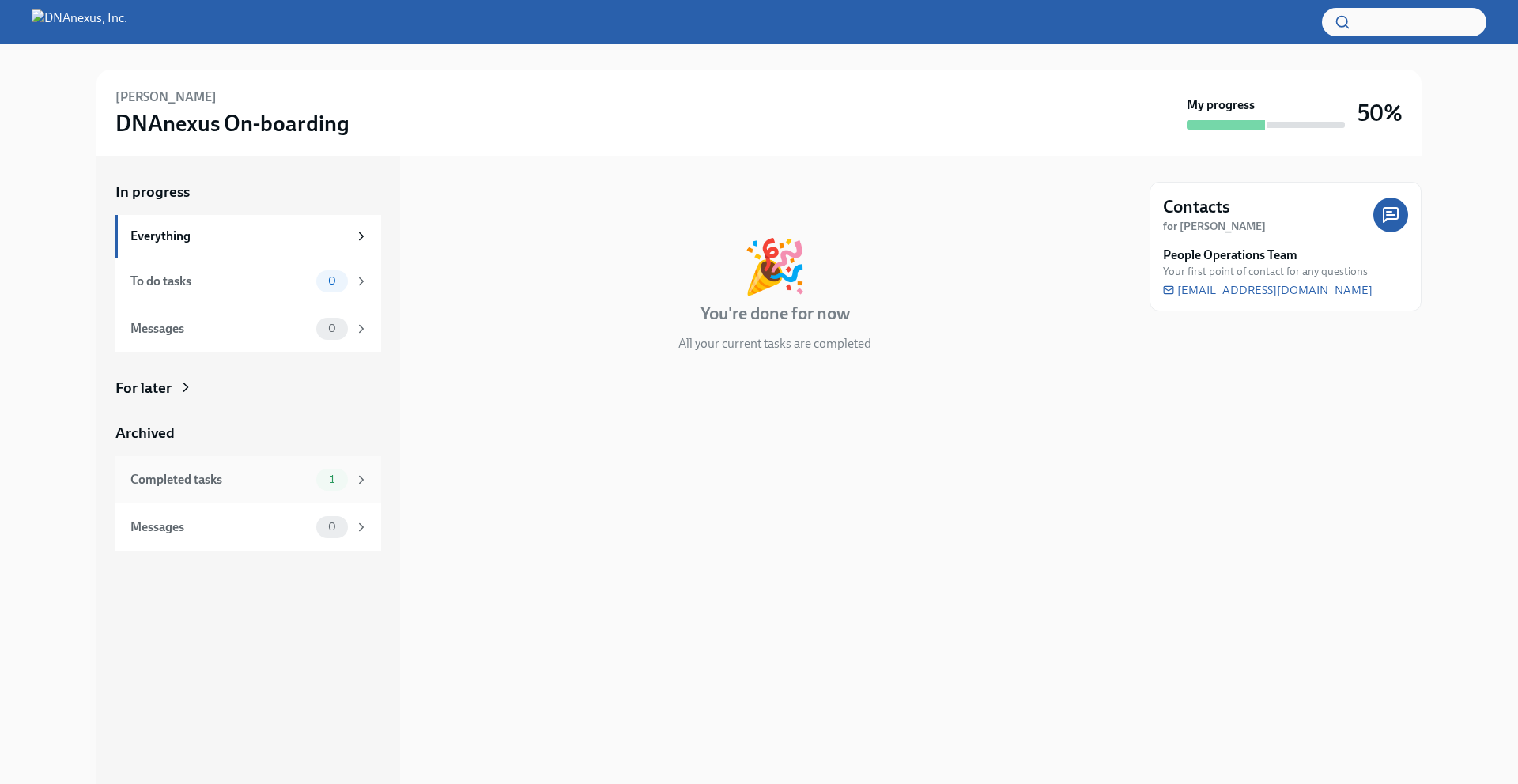
click at [195, 477] on div "Completed tasks" at bounding box center [219, 480] width 179 height 17
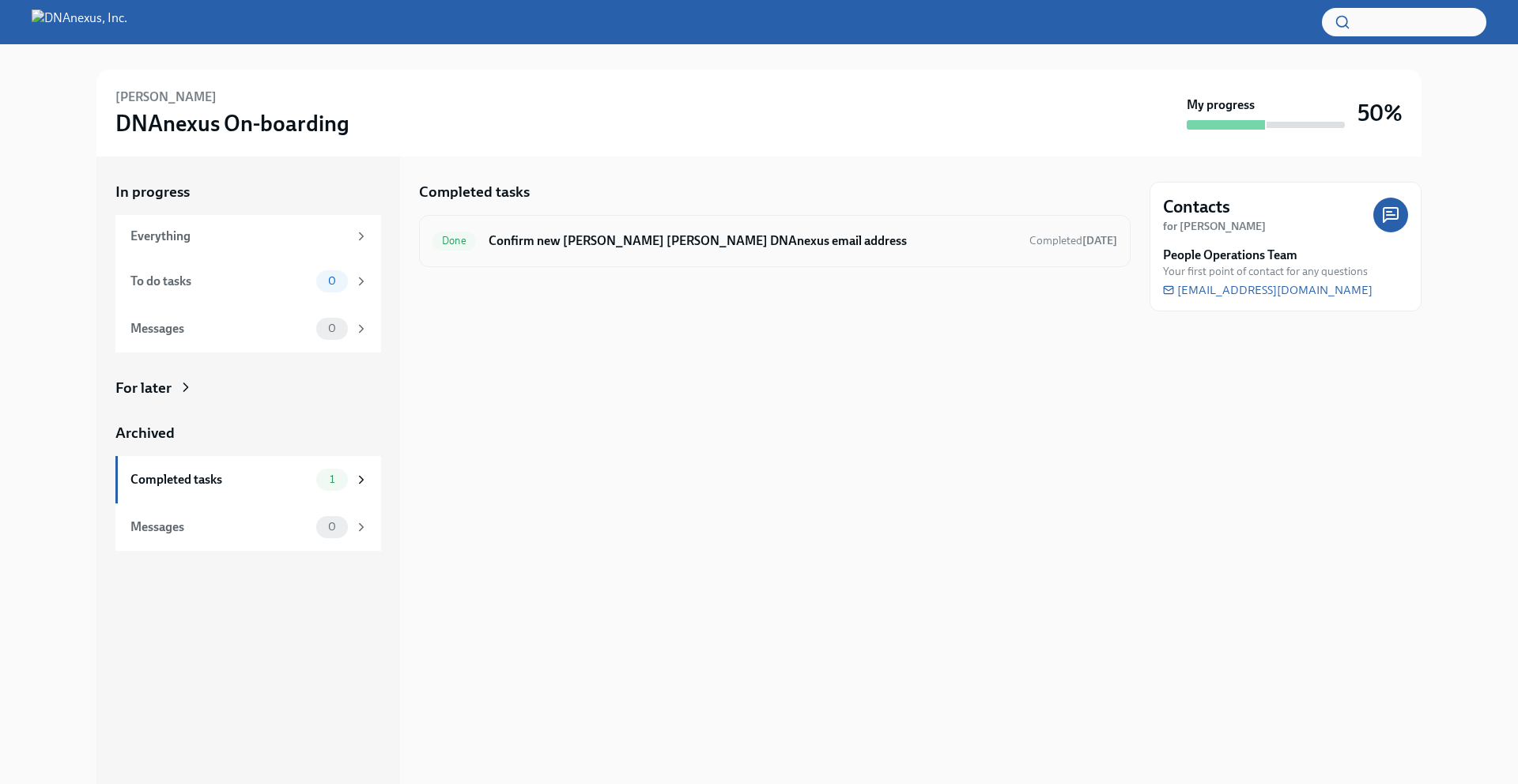
click at [649, 236] on h6 "Confirm new joiner Jethro Rainford's DNAnexus email address" at bounding box center [753, 241] width 528 height 17
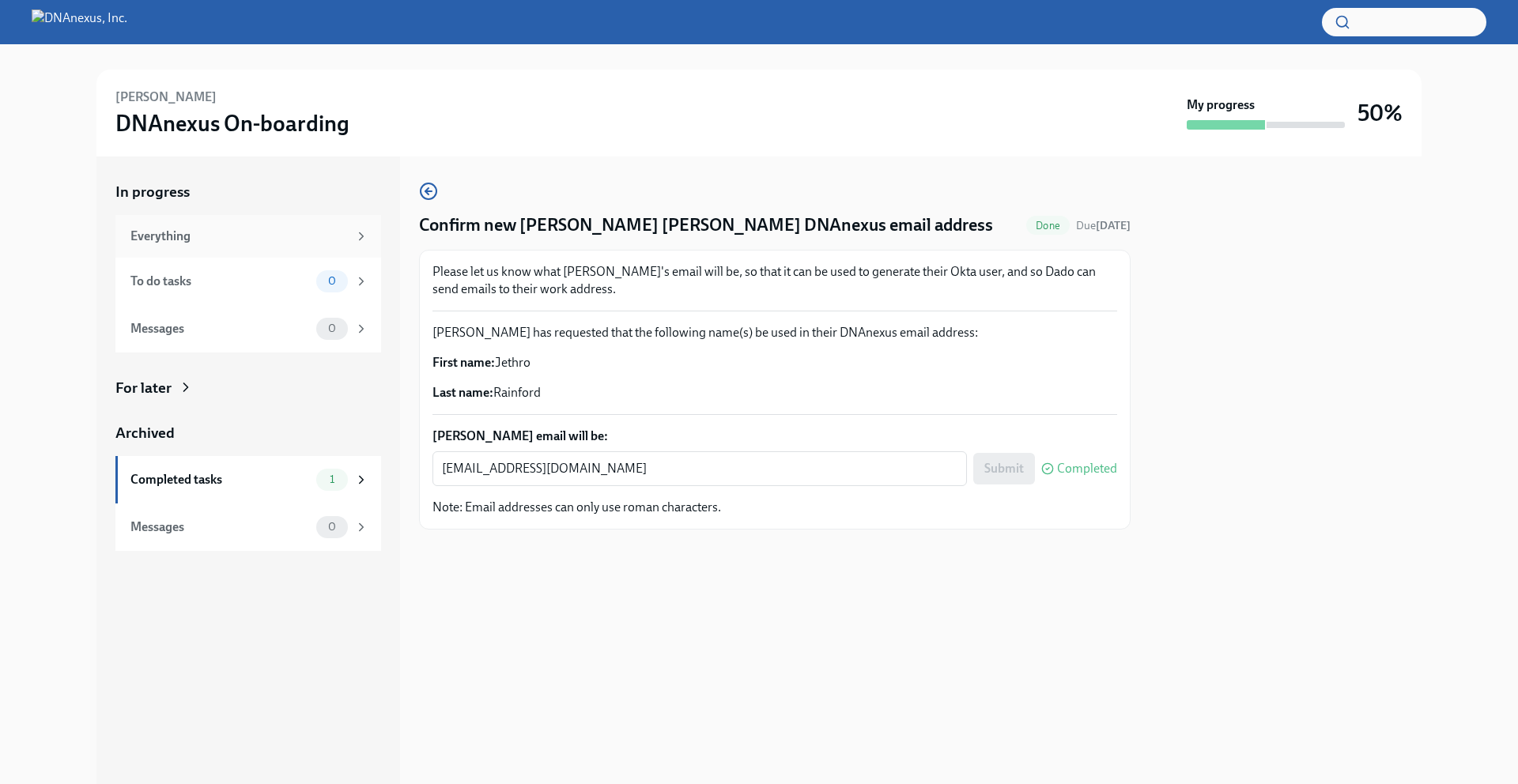
click at [365, 232] on icon at bounding box center [361, 236] width 14 height 14
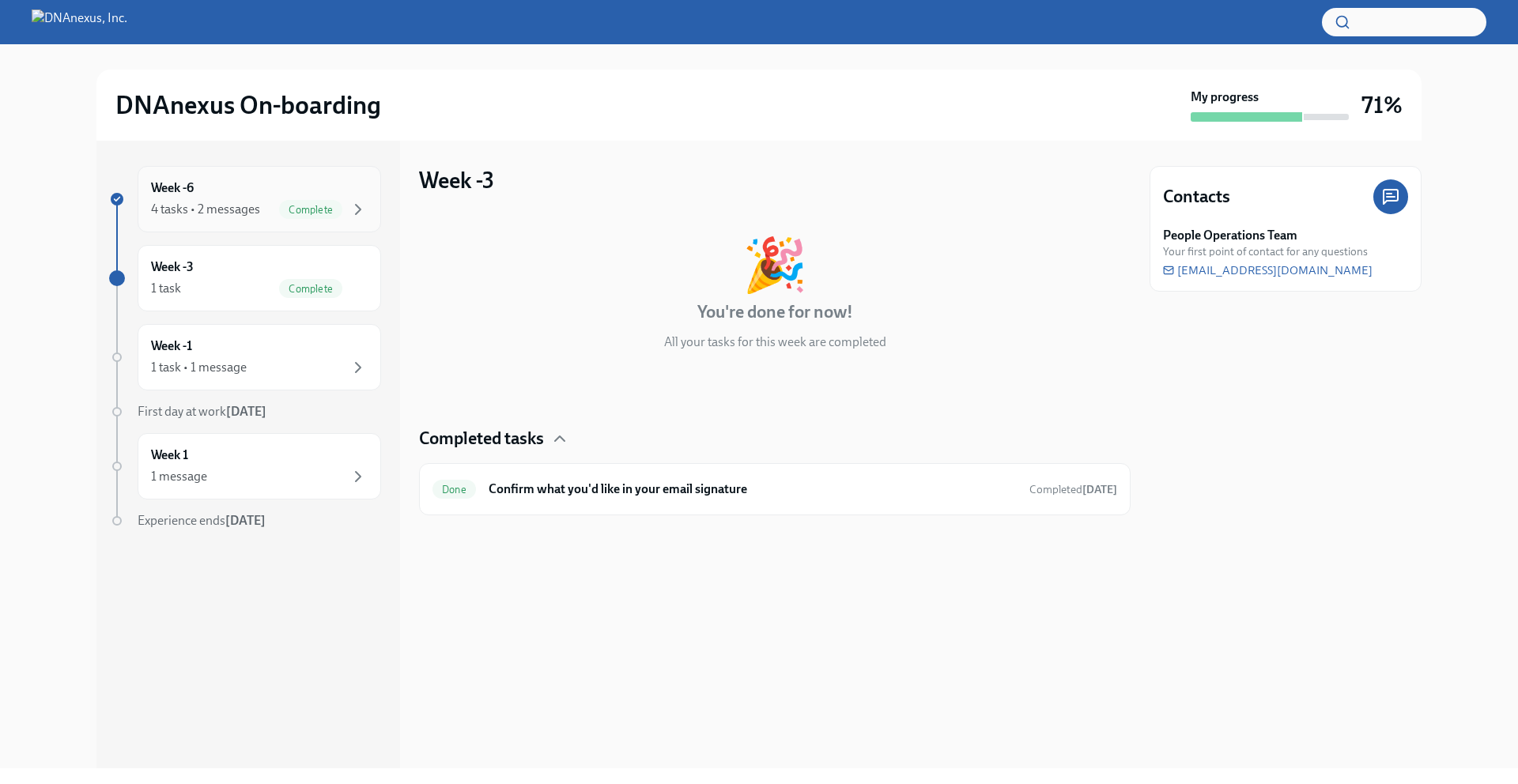
click at [298, 216] on div "Complete" at bounding box center [310, 209] width 63 height 19
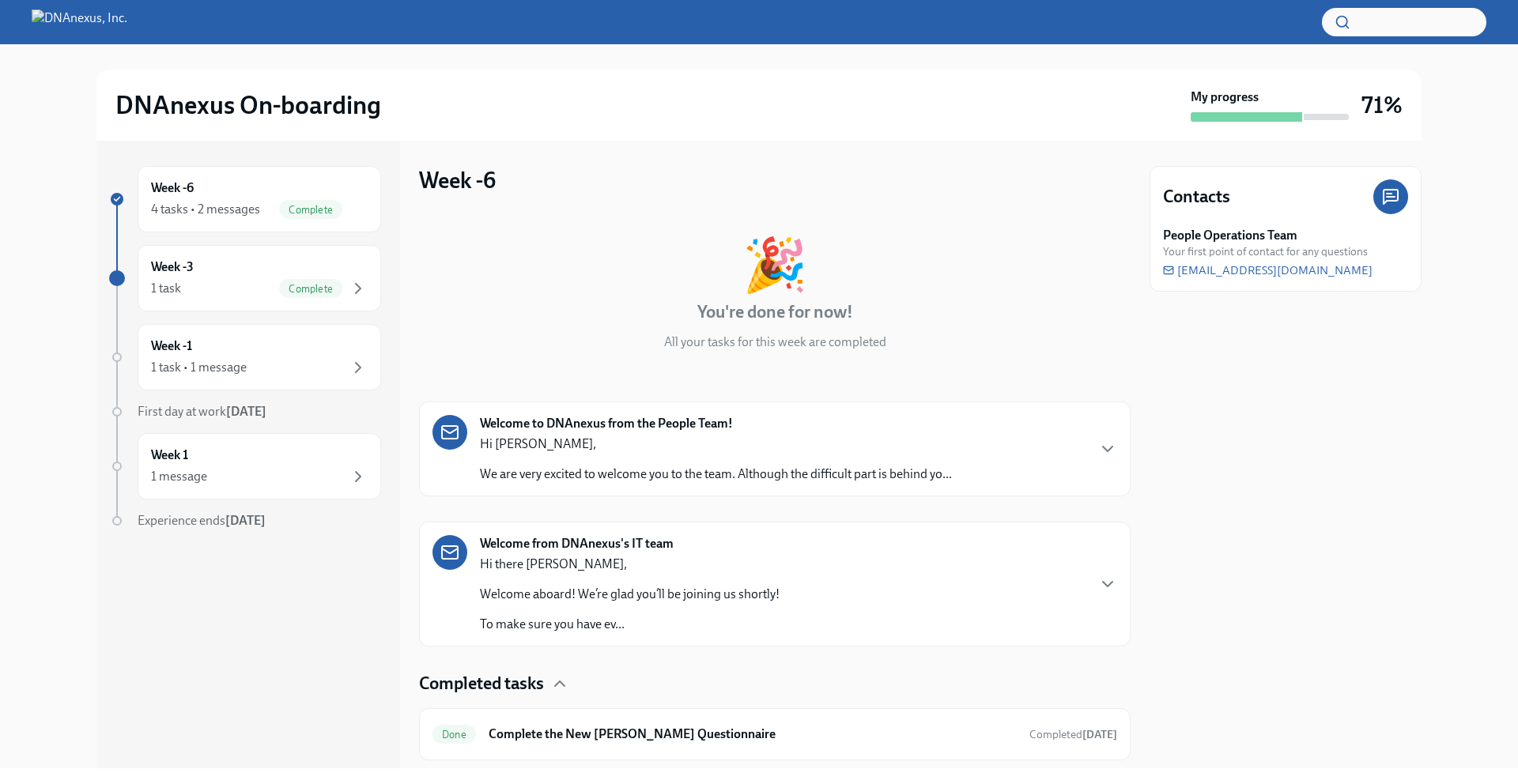
click at [618, 435] on p "Hi [PERSON_NAME]," at bounding box center [715, 444] width 472 height 17
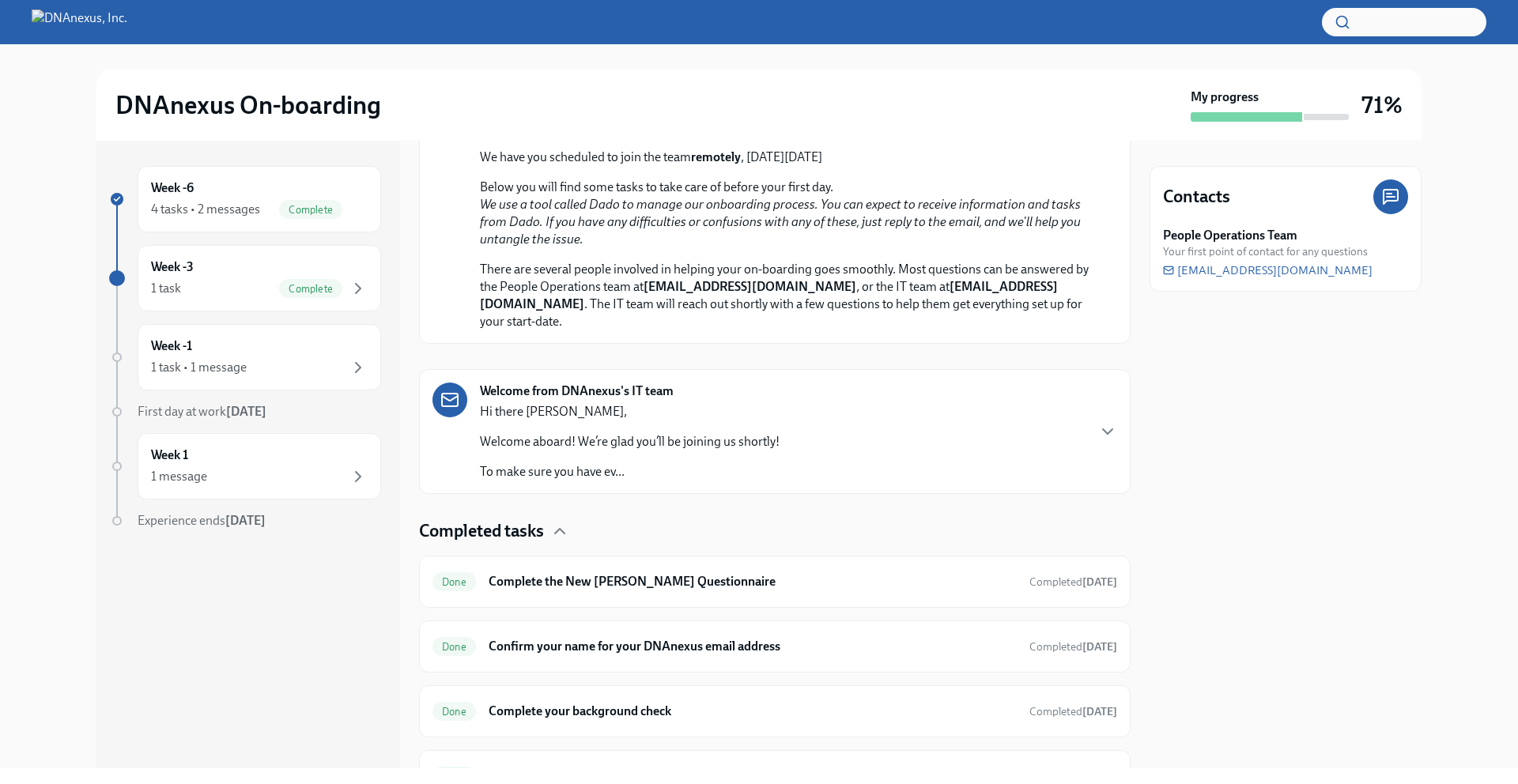
scroll to position [480, 0]
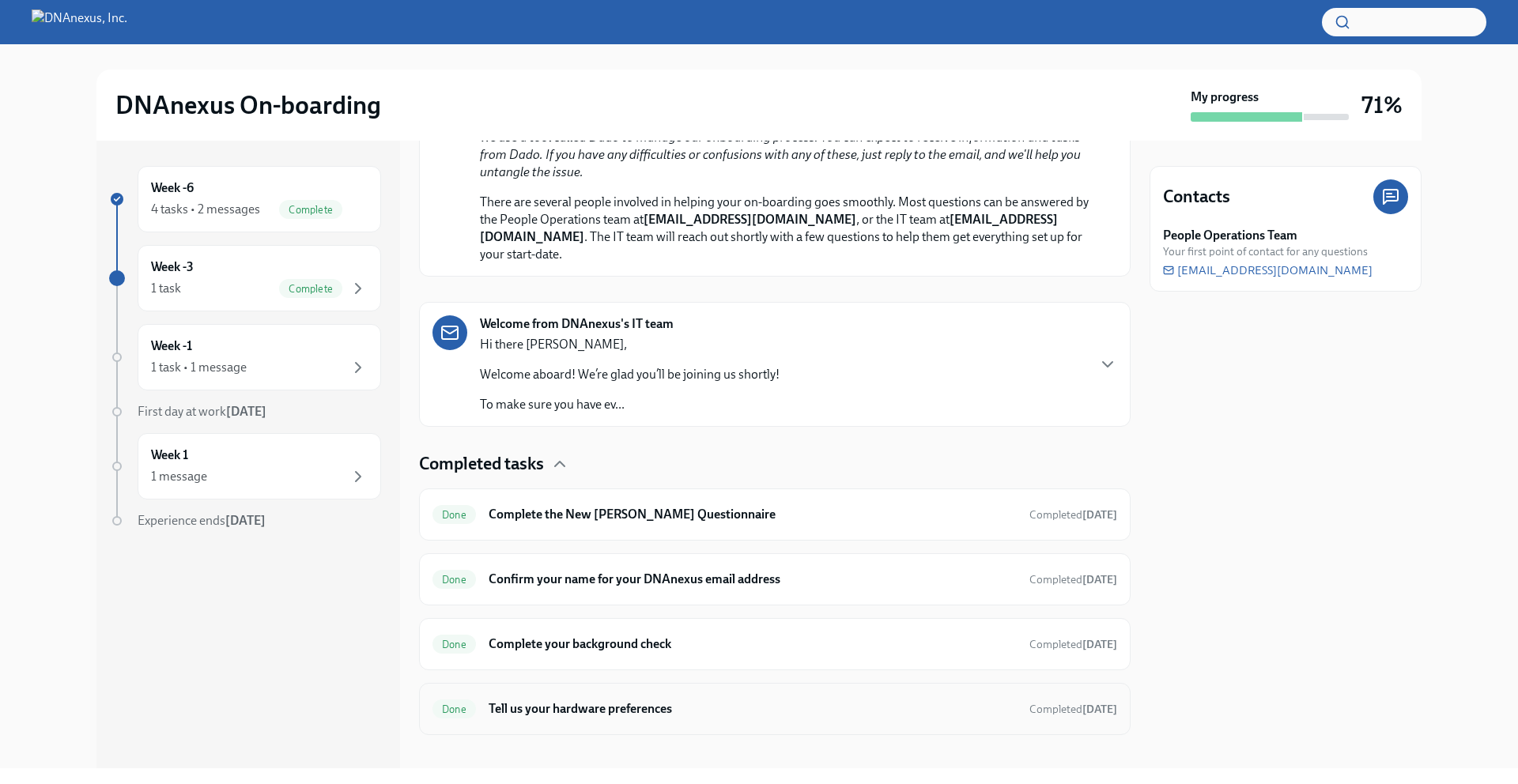
click at [600, 701] on h6 "Tell us your hardware preferences" at bounding box center [753, 709] width 528 height 17
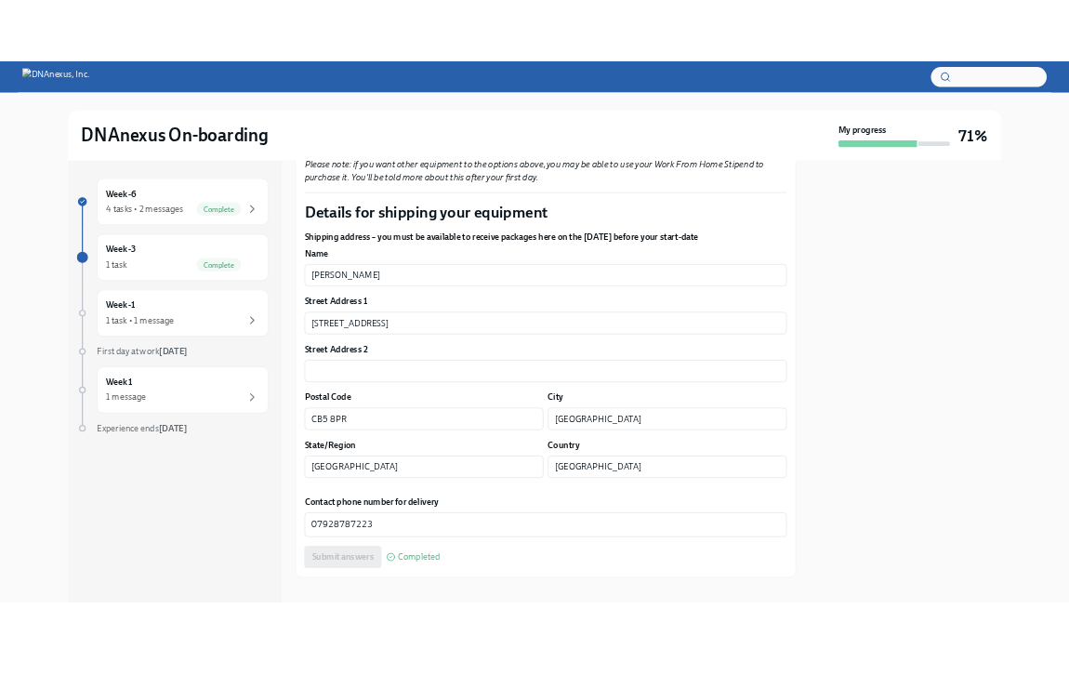
scroll to position [1277, 0]
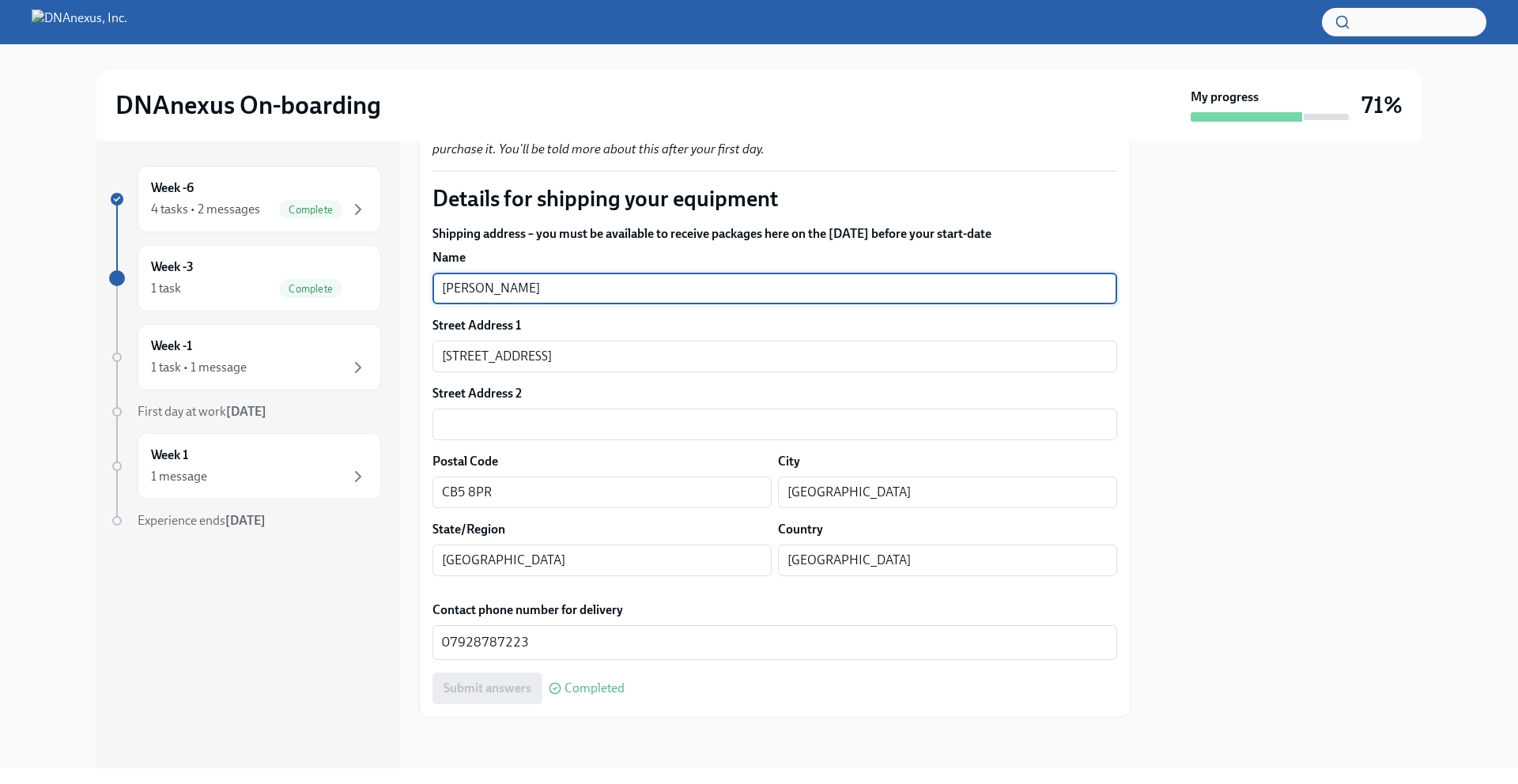
drag, startPoint x: 573, startPoint y: 291, endPoint x: 411, endPoint y: 287, distance: 162.0
click at [411, 287] on div "Week -6 4 tasks • 2 messages Complete Week -3 1 task Complete Week -1 1 task • …" at bounding box center [759, 454] width 1325 height 628
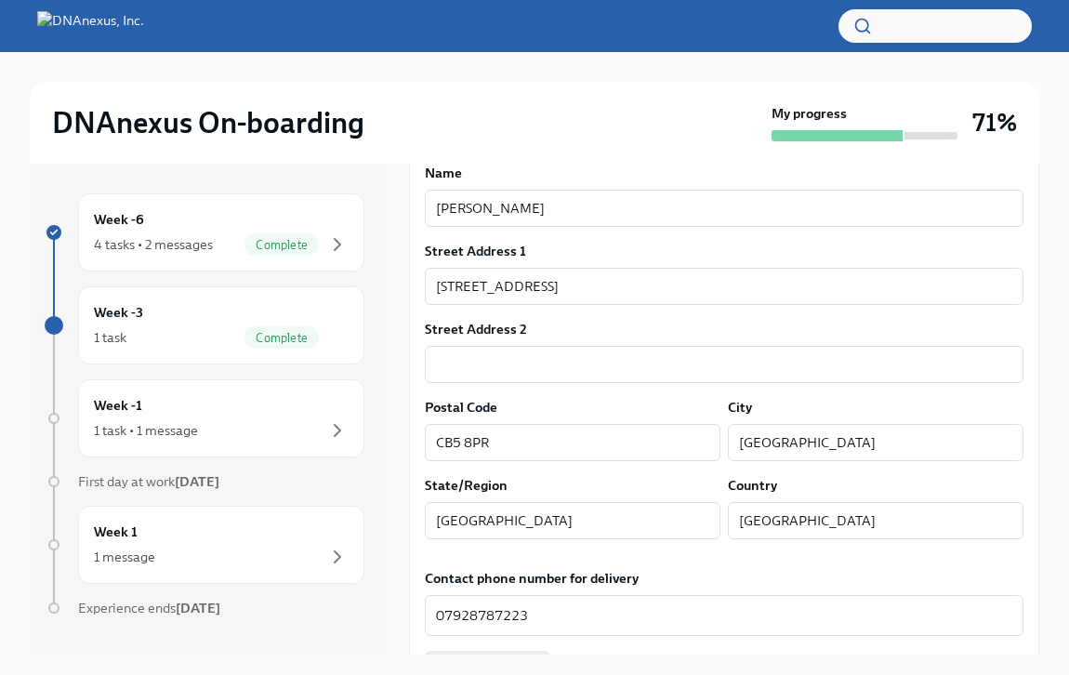
scroll to position [1386, 0]
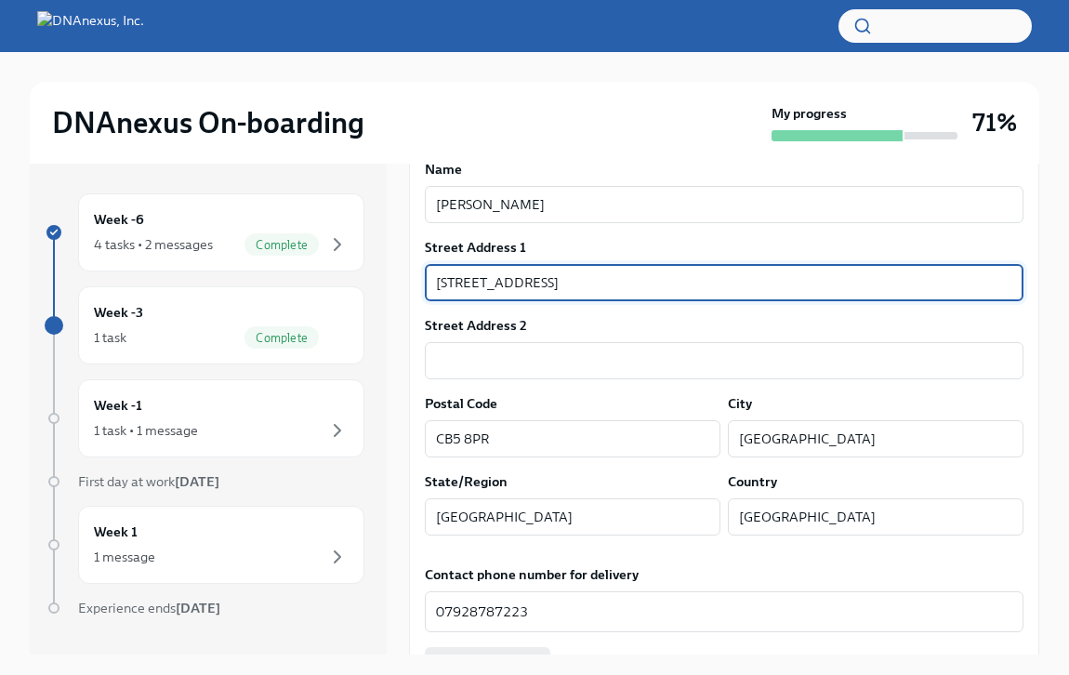
drag, startPoint x: 552, startPoint y: 272, endPoint x: 417, endPoint y: 275, distance: 134.8
drag, startPoint x: 554, startPoint y: 284, endPoint x: 394, endPoint y: 285, distance: 159.9
click at [394, 285] on div "Week -6 4 tasks • 2 messages Complete Week -3 1 task Complete Week -1 1 task • …" at bounding box center [535, 409] width 1010 height 491
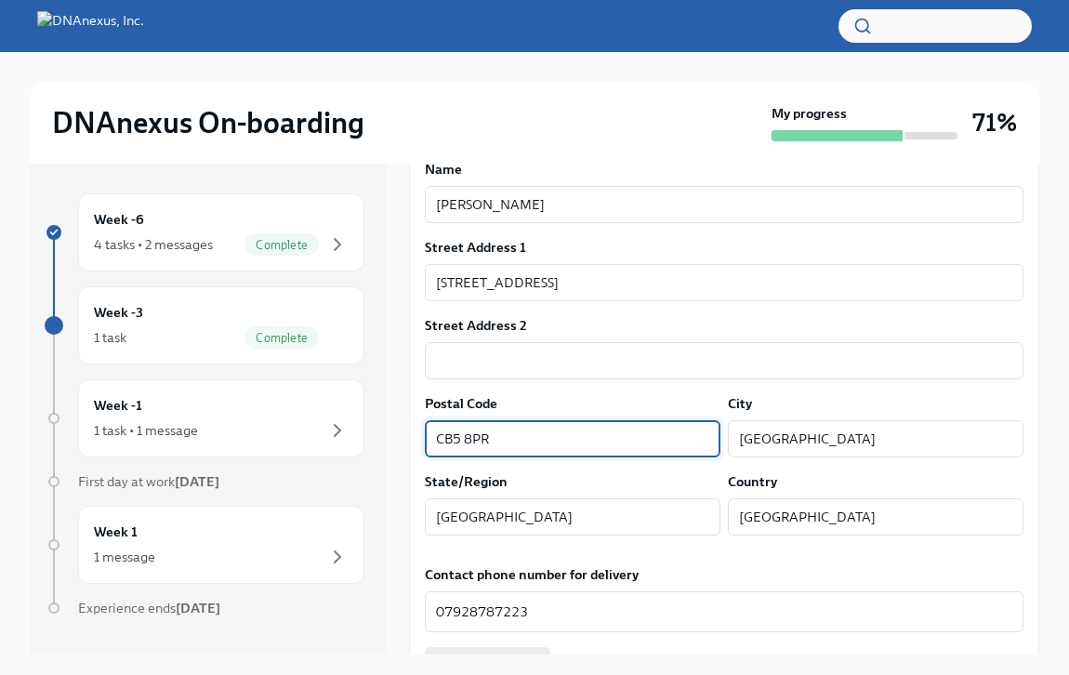
drag, startPoint x: 543, startPoint y: 441, endPoint x: 403, endPoint y: 438, distance: 139.5
click at [403, 438] on div "Week -6 4 tasks • 2 messages Complete Week -3 1 task Complete Week -1 1 task • …" at bounding box center [535, 409] width 1010 height 491
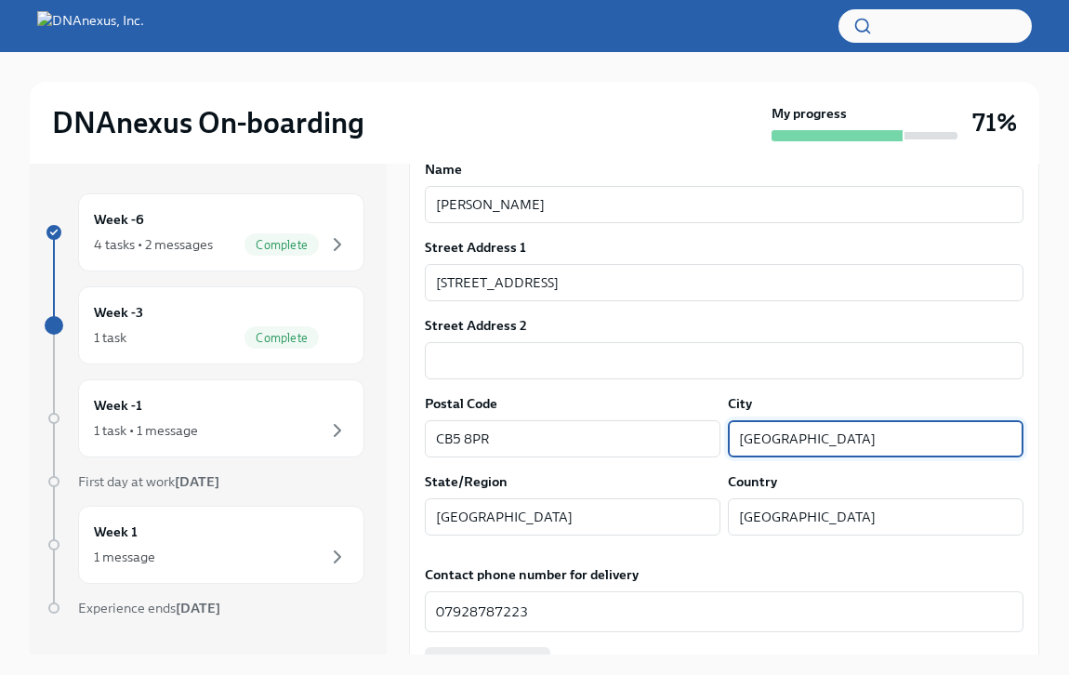
drag, startPoint x: 850, startPoint y: 436, endPoint x: 721, endPoint y: 442, distance: 128.4
click at [721, 442] on div "Postal Code CB5 8PR ​ City [GEOGRAPHIC_DATA] ​" at bounding box center [724, 425] width 599 height 63
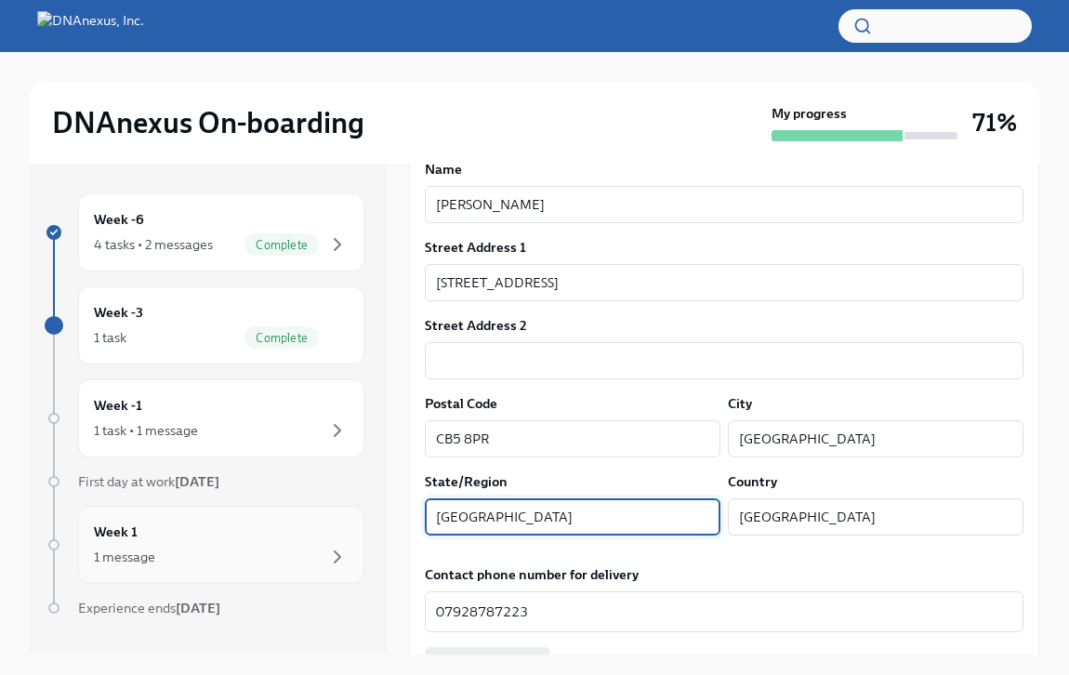
drag, startPoint x: 579, startPoint y: 516, endPoint x: 344, endPoint y: 506, distance: 235.4
click at [344, 506] on div "Week -6 4 tasks • 2 messages Complete Week -3 1 task Complete Week -1 1 task • …" at bounding box center [535, 409] width 1010 height 491
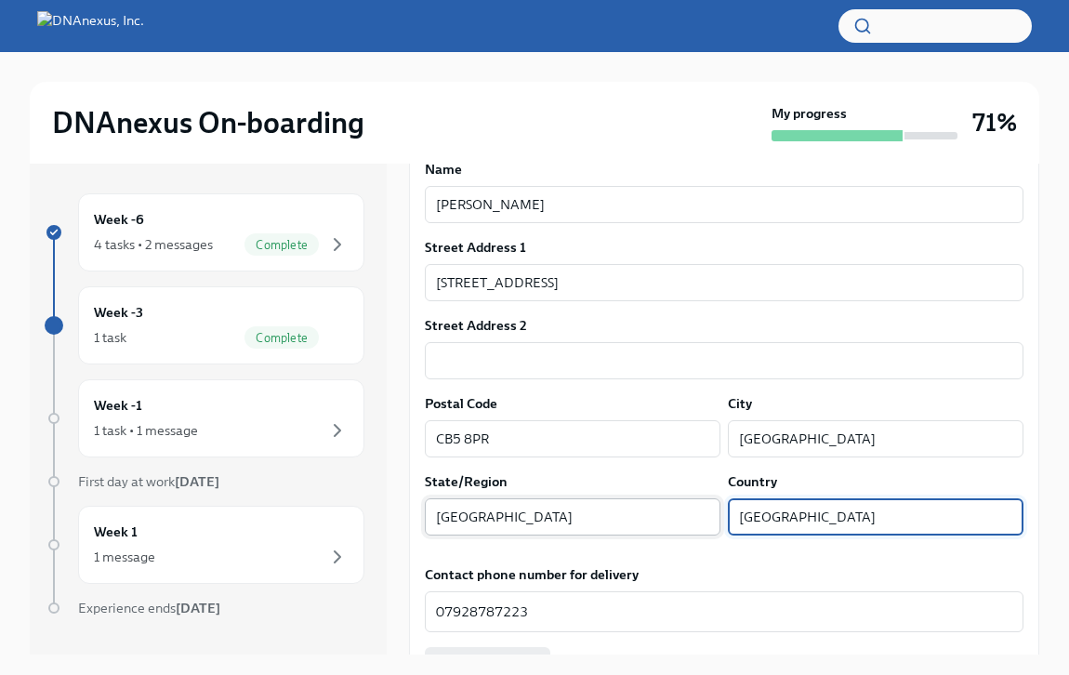
drag, startPoint x: 884, startPoint y: 511, endPoint x: 665, endPoint y: 504, distance: 219.5
click at [665, 504] on div "State/Region [GEOGRAPHIC_DATA] ​ Country [GEOGRAPHIC_DATA] ​" at bounding box center [724, 503] width 599 height 63
click at [577, 610] on textarea "07928787223" at bounding box center [724, 612] width 576 height 22
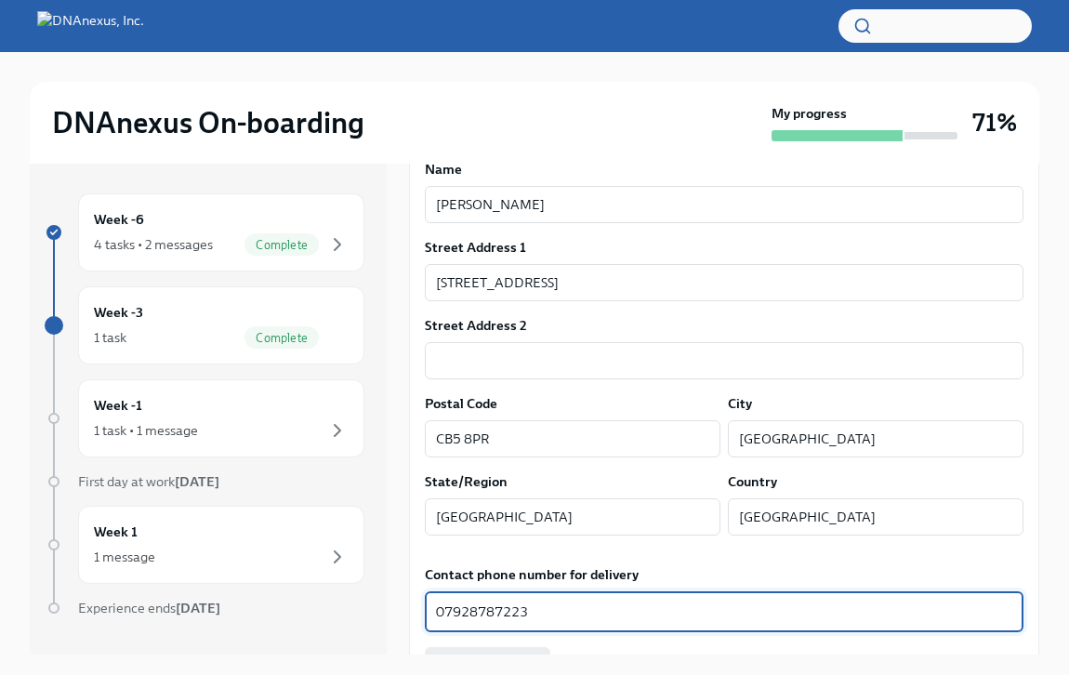
drag, startPoint x: 577, startPoint y: 610, endPoint x: 363, endPoint y: 587, distance: 216.0
click at [363, 587] on div "Week -6 4 tasks • 2 messages Complete Week -3 1 task Complete Week -1 1 task • …" at bounding box center [535, 409] width 1010 height 491
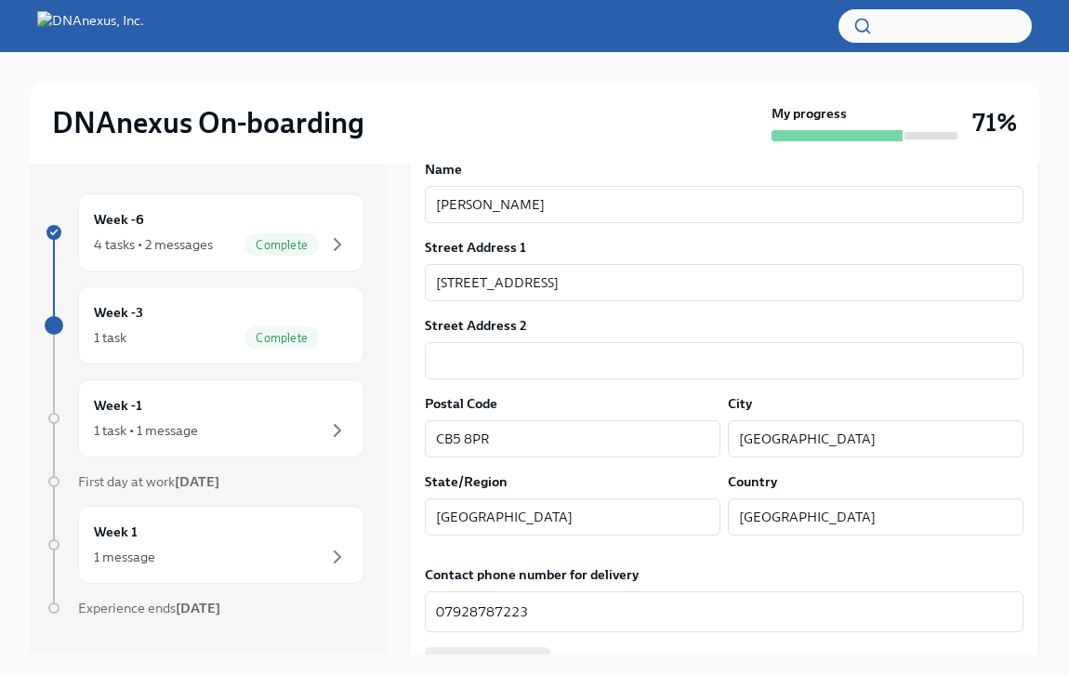
scroll to position [1432, 0]
